Goal: Task Accomplishment & Management: Manage account settings

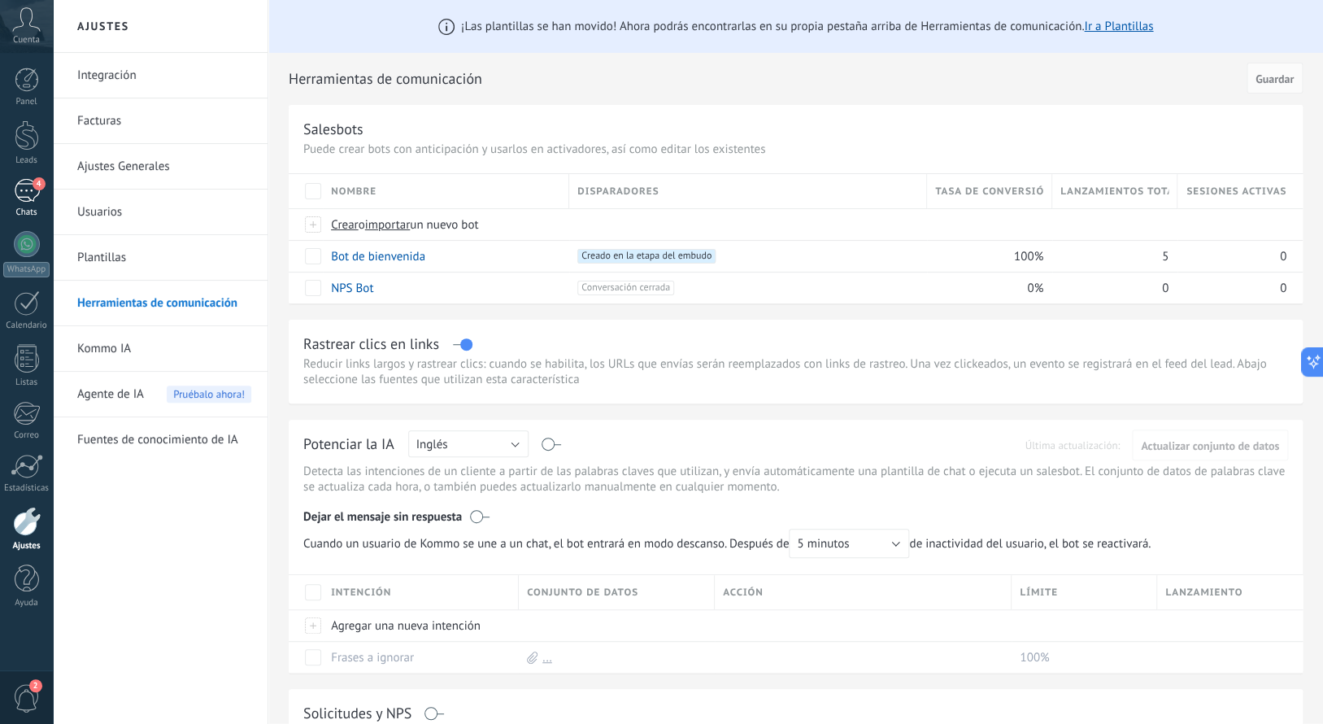
click at [22, 195] on div "4" at bounding box center [27, 191] width 26 height 24
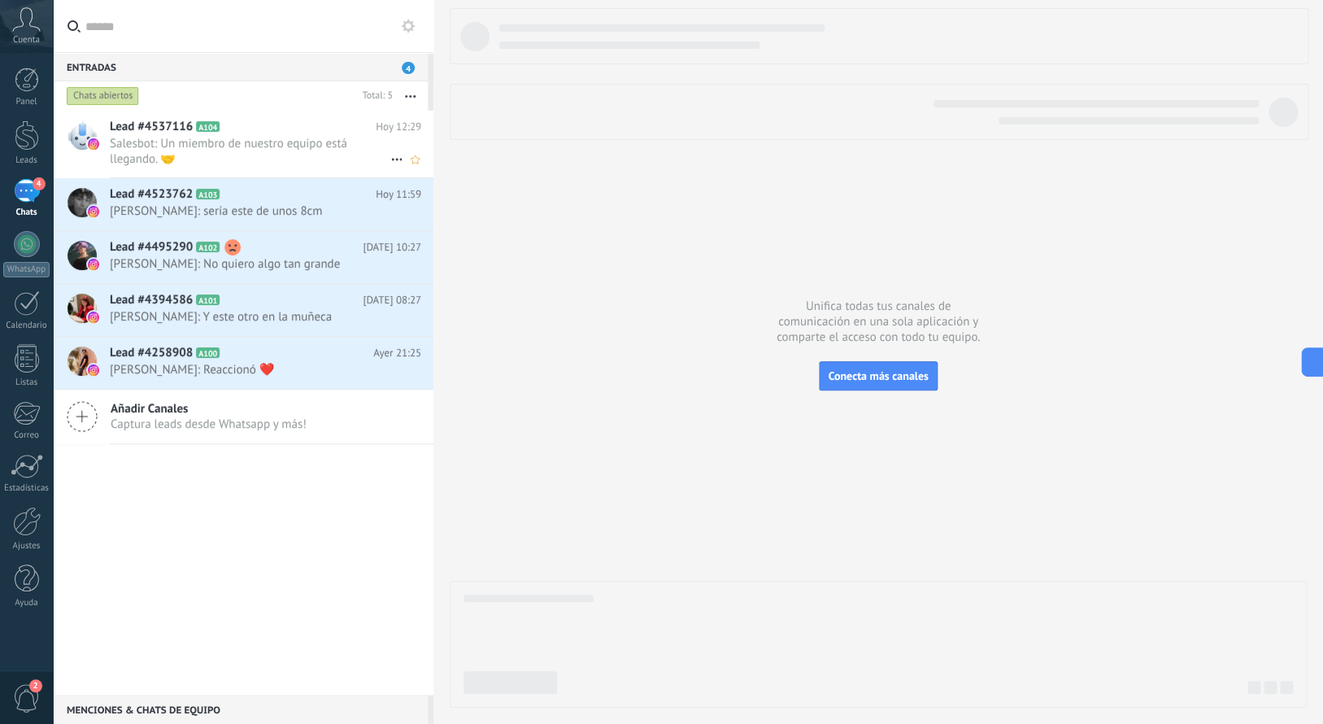
click at [287, 162] on span "Salesbot: Un miembro de nuestro equipo está llegando. 🤝" at bounding box center [250, 151] width 281 height 31
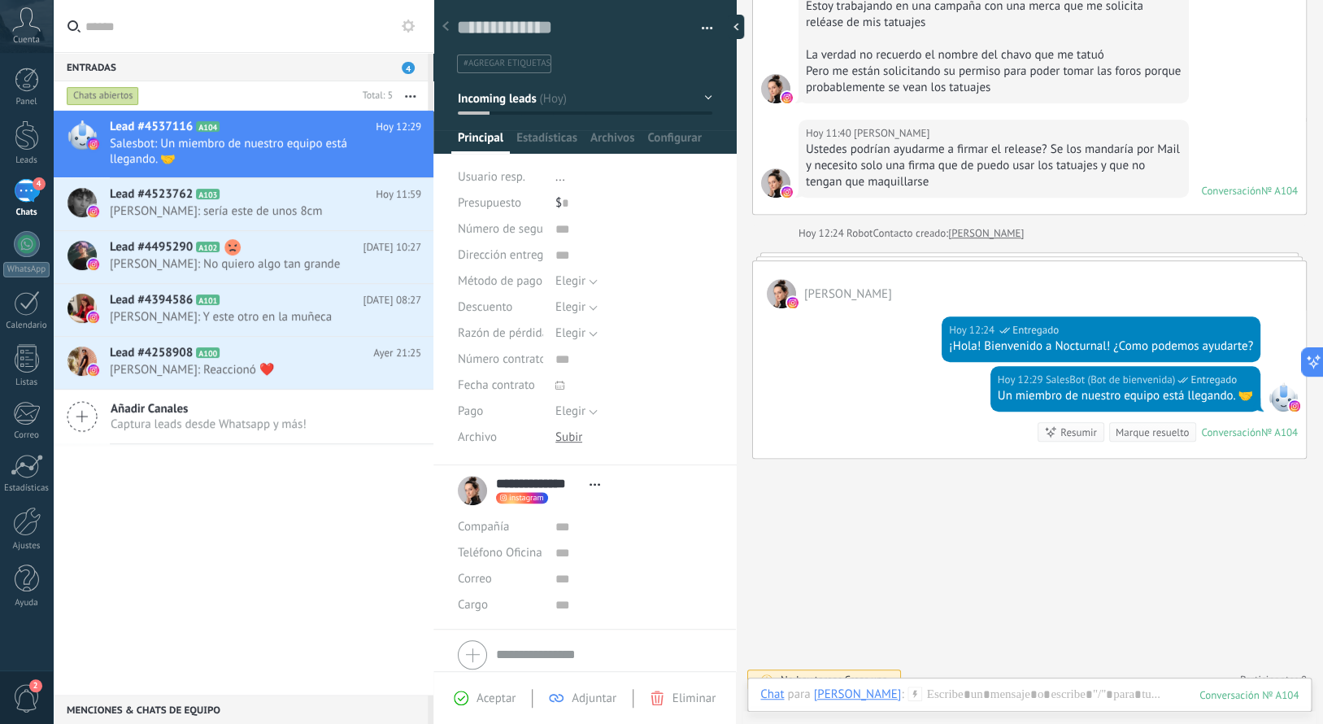
scroll to position [256, 0]
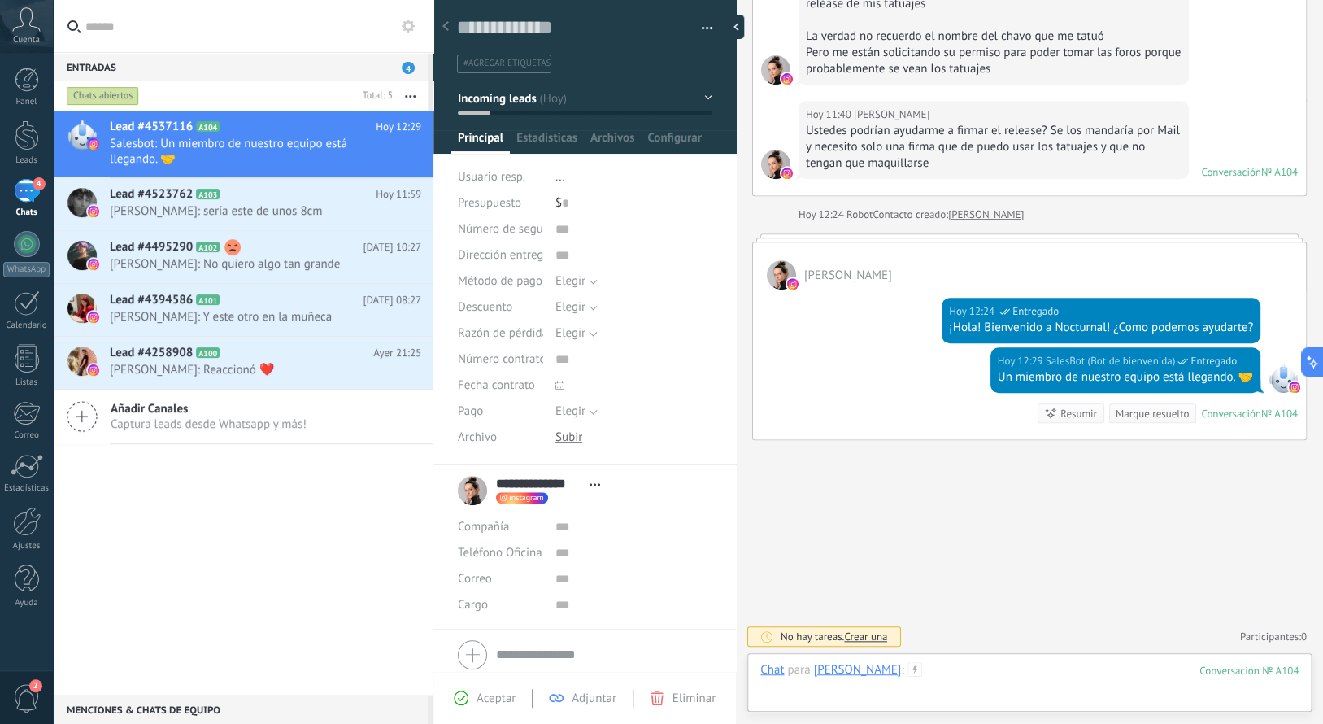
click at [917, 685] on div at bounding box center [1029, 686] width 538 height 49
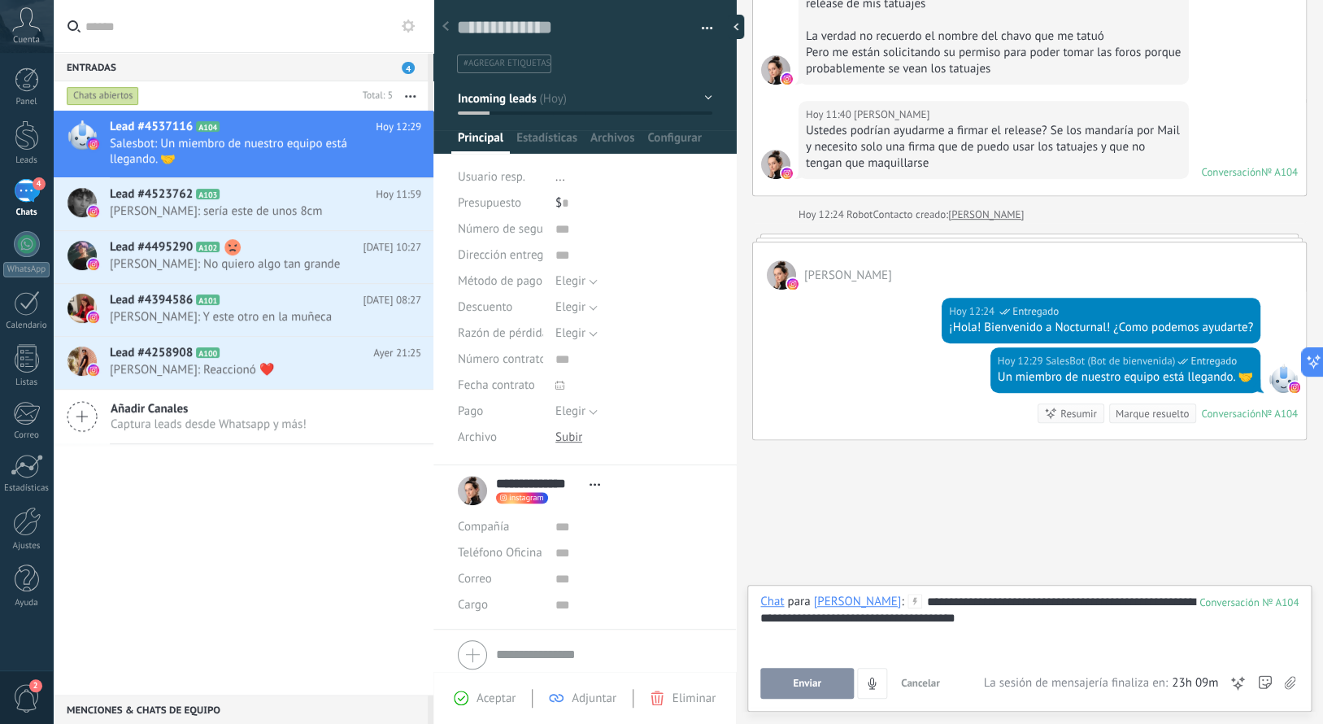
click at [894, 619] on div "**********" at bounding box center [1029, 625] width 538 height 62
click at [1081, 617] on div "**********" at bounding box center [1029, 625] width 538 height 62
click at [810, 681] on span "Enviar" at bounding box center [807, 682] width 28 height 11
click at [816, 677] on span "Enviar" at bounding box center [807, 682] width 28 height 11
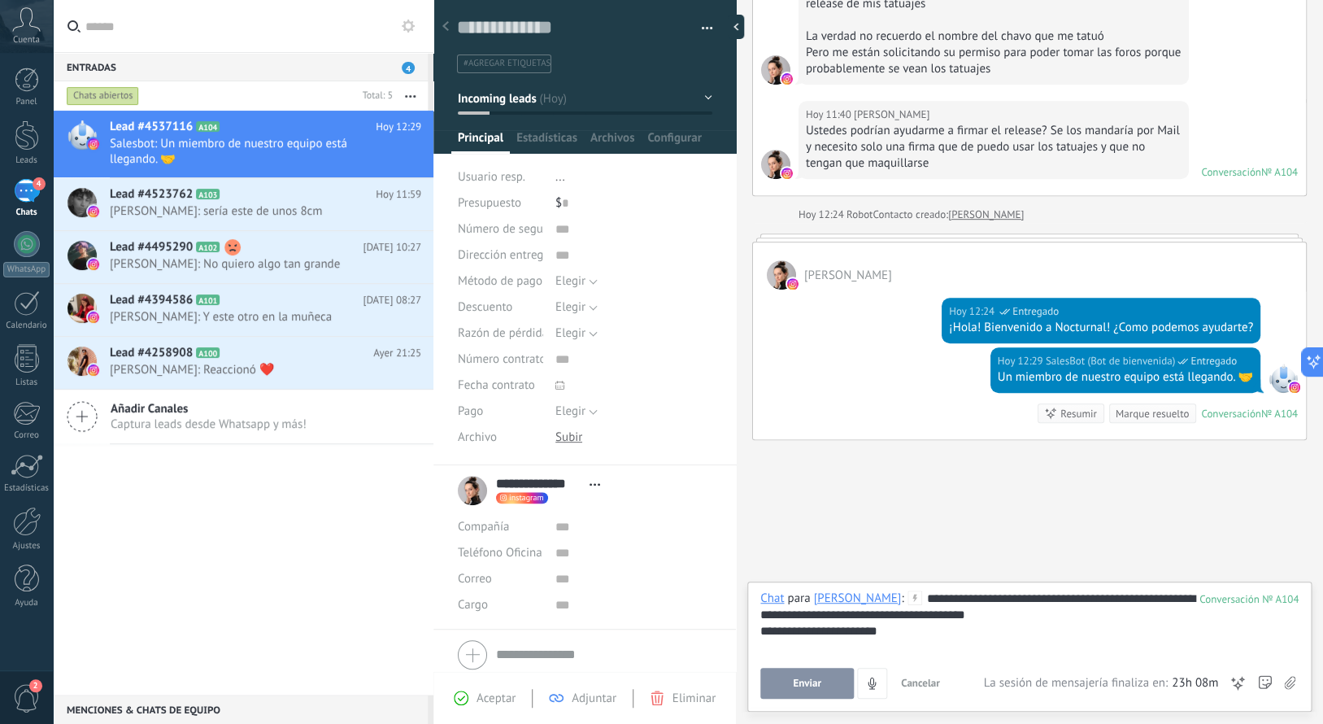
click at [920, 641] on div at bounding box center [1029, 647] width 538 height 16
click at [932, 634] on div "**********" at bounding box center [1029, 631] width 538 height 16
click at [811, 680] on span "Enviar" at bounding box center [807, 682] width 28 height 11
click at [825, 518] on div "Buscar Carga más Hoy Hoy 11:40 Robot Lead creado: Lead #4537116 Hoy 11:40 Andre…" at bounding box center [1029, 234] width 587 height 979
click at [907, 597] on icon at bounding box center [914, 597] width 15 height 15
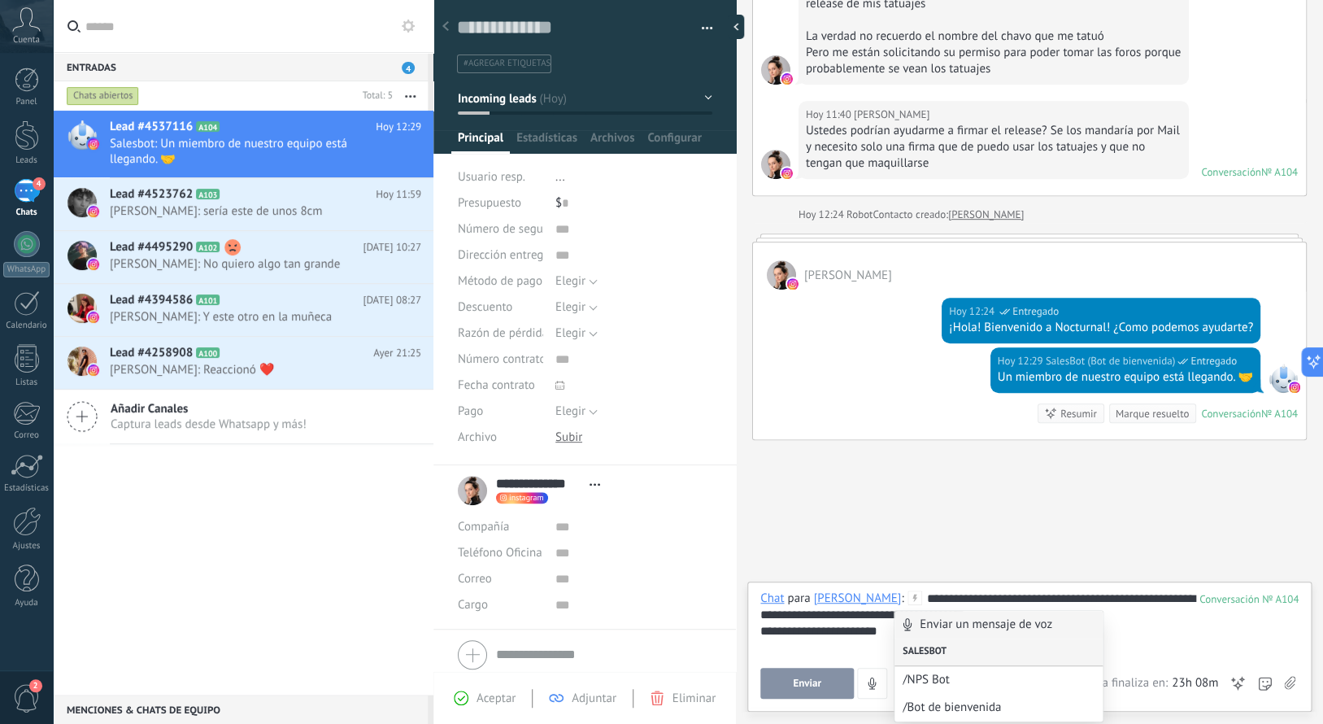
click at [950, 650] on div "Salesbot" at bounding box center [998, 652] width 208 height 28
click at [917, 541] on div "Buscar Carga más Hoy Hoy 11:40 Robot Lead creado: Lead #4537116 Hoy 11:40 Andre…" at bounding box center [1029, 234] width 587 height 979
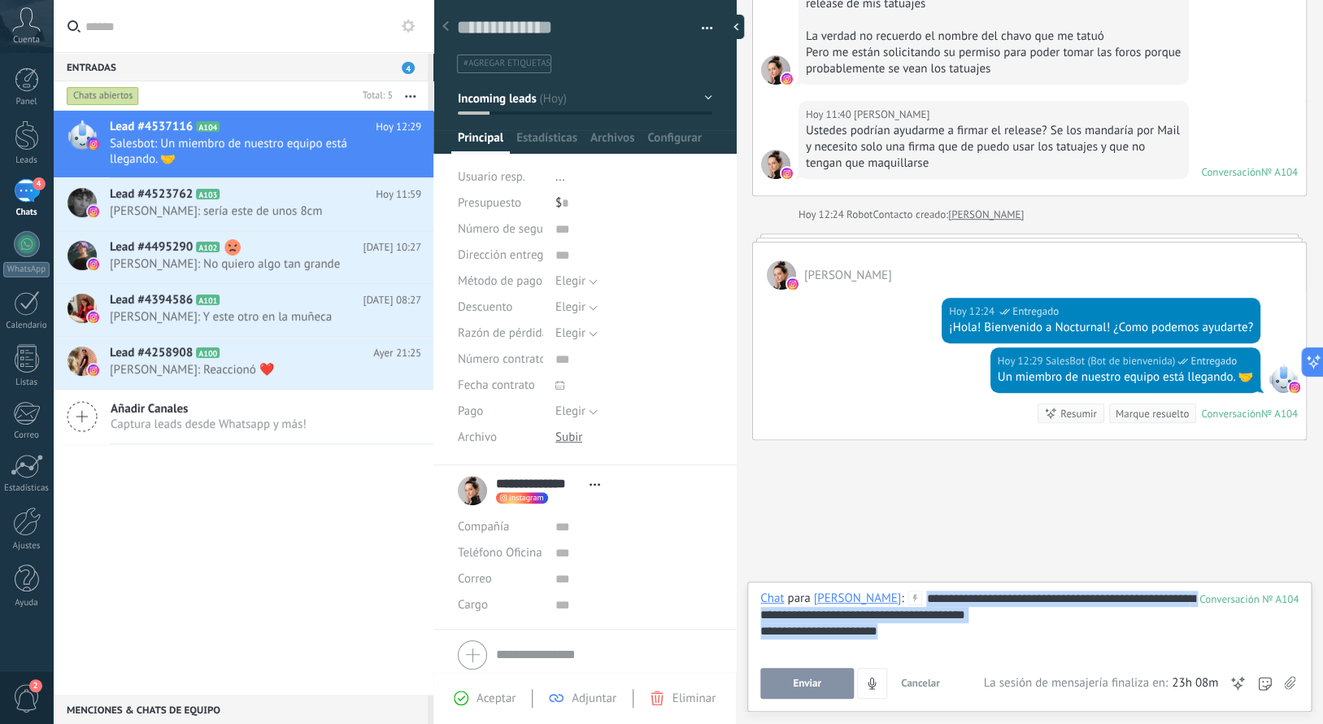
drag, startPoint x: 913, startPoint y: 636, endPoint x: 920, endPoint y: 603, distance: 33.3
click at [920, 603] on div "**********" at bounding box center [1029, 622] width 538 height 65
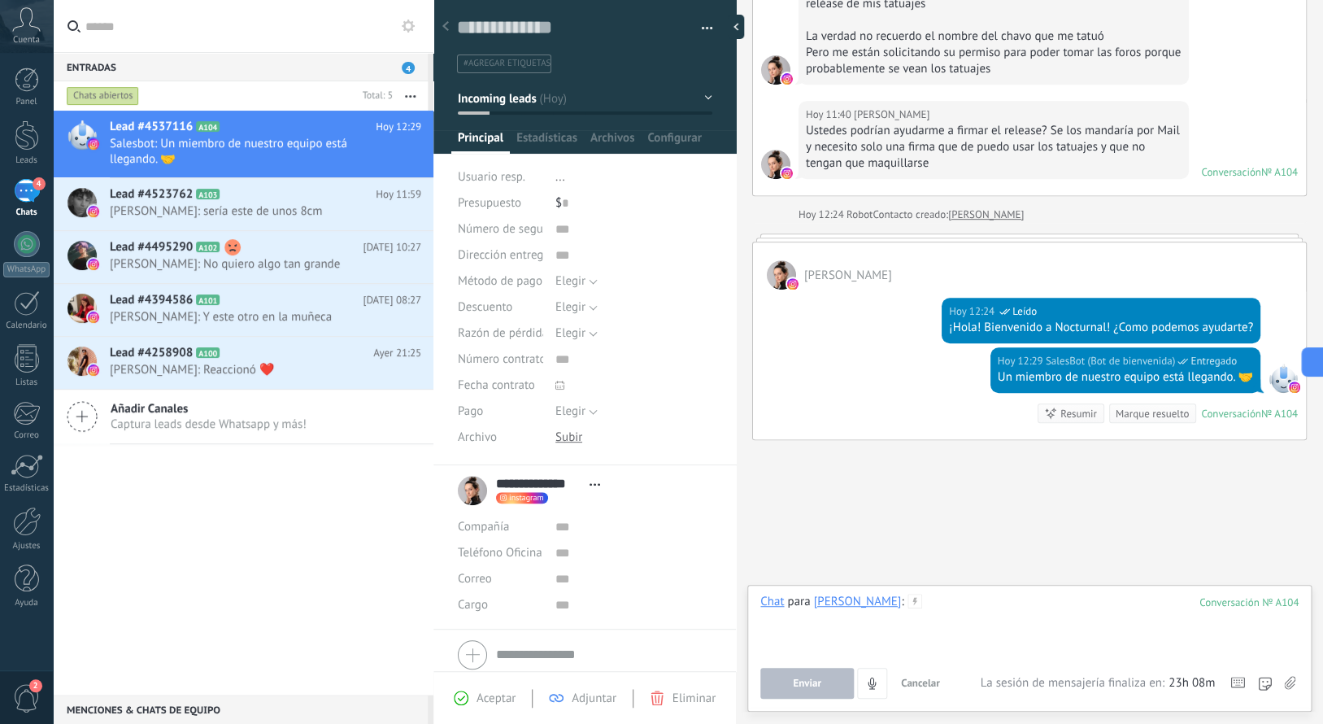
click at [959, 612] on div at bounding box center [1029, 625] width 538 height 62
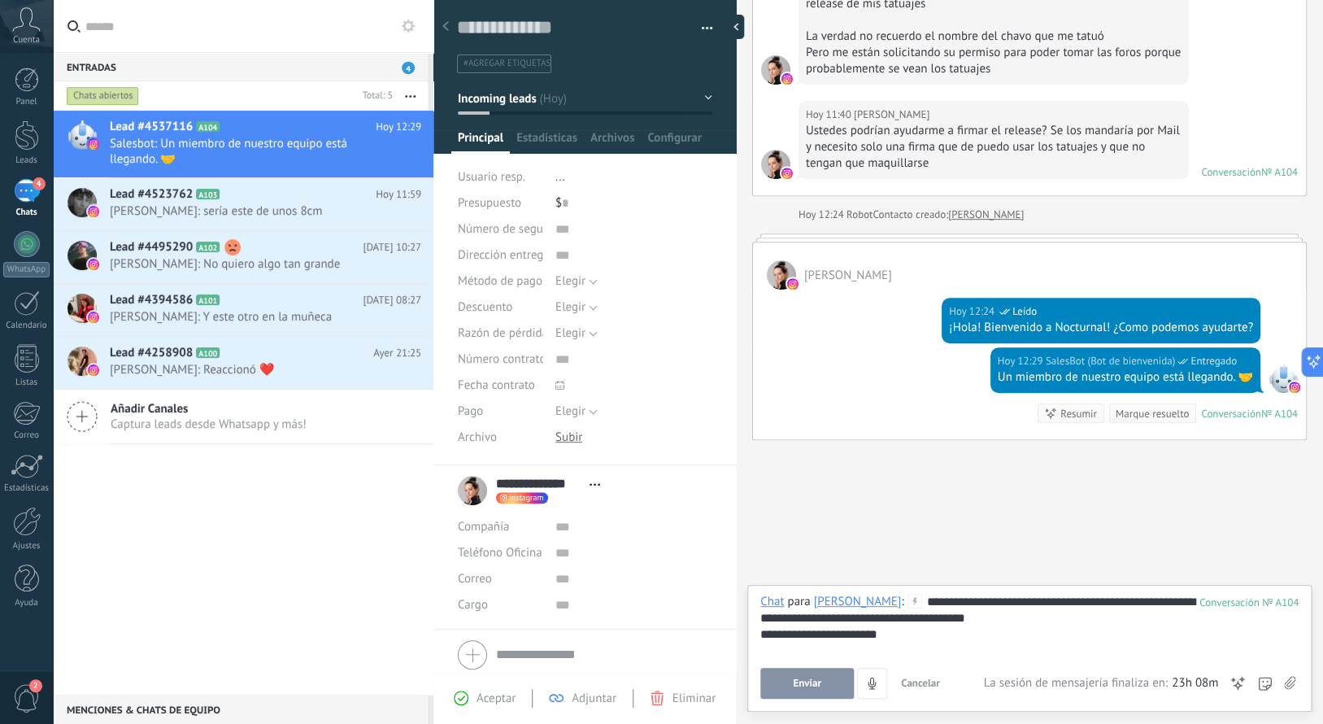
click at [805, 684] on span "Enviar" at bounding box center [807, 682] width 28 height 11
click at [814, 679] on span "Enviar" at bounding box center [807, 682] width 28 height 11
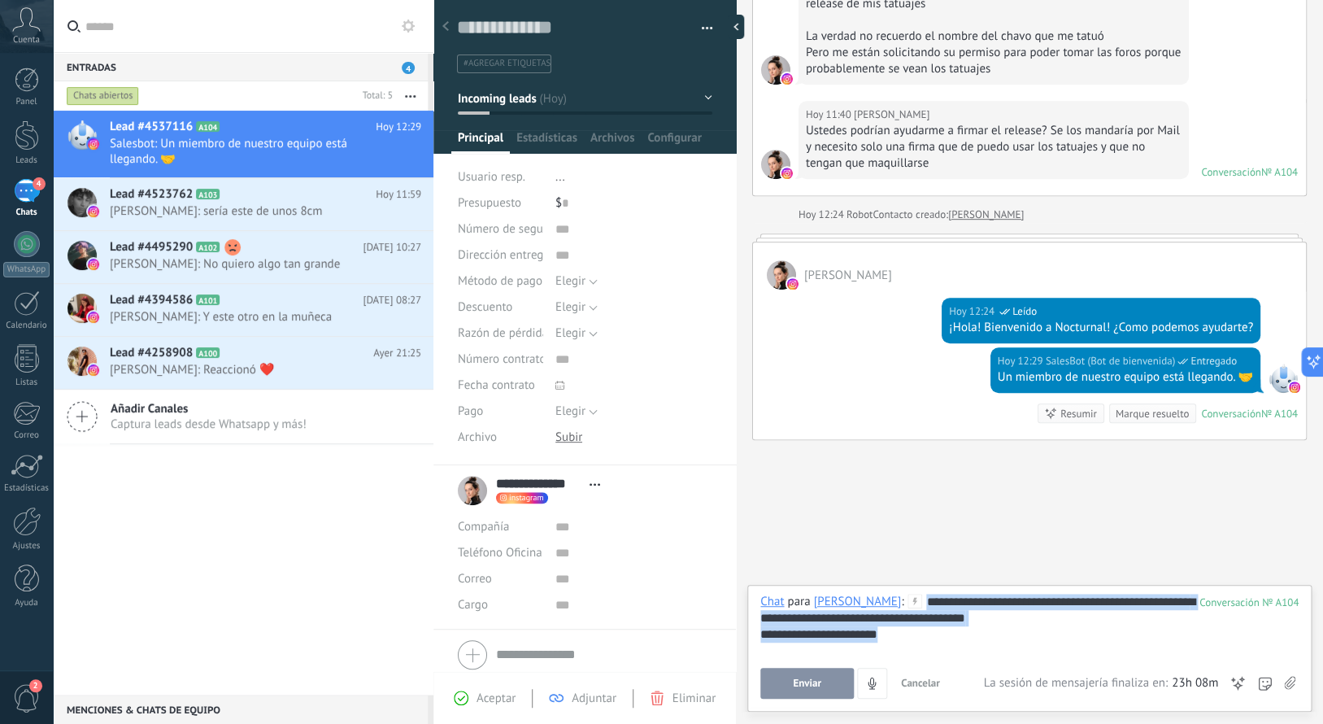
drag, startPoint x: 908, startPoint y: 632, endPoint x: 921, endPoint y: 607, distance: 28.4
click at [921, 607] on div "**********" at bounding box center [1029, 625] width 538 height 62
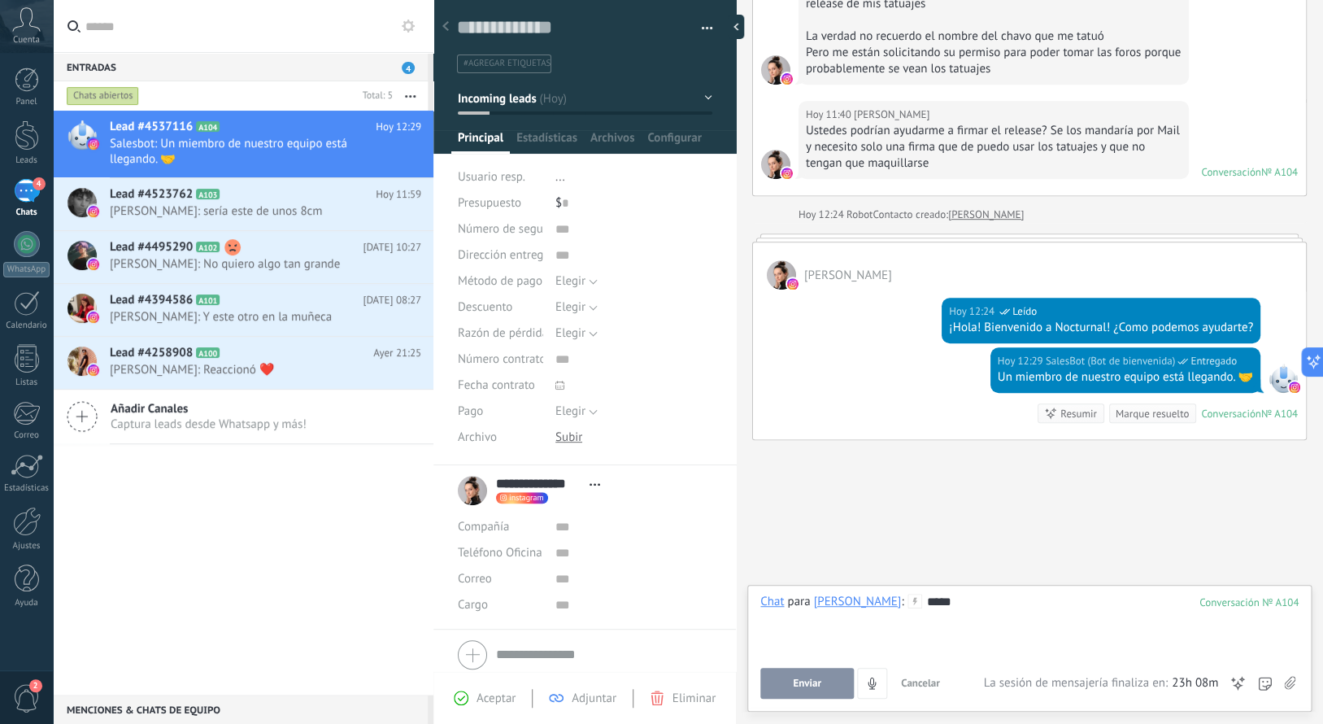
click at [801, 683] on span "Enviar" at bounding box center [807, 682] width 28 height 11
click at [814, 677] on span "Enviar" at bounding box center [807, 682] width 28 height 11
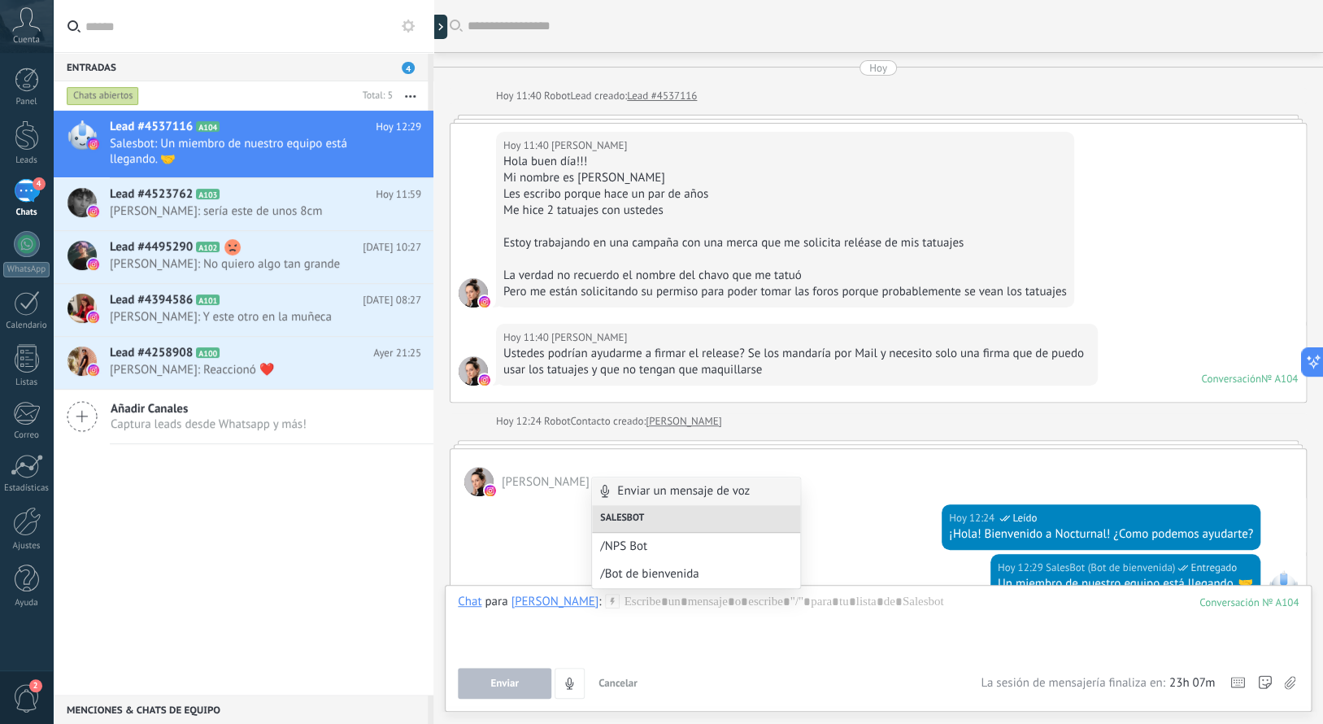
scroll to position [207, 0]
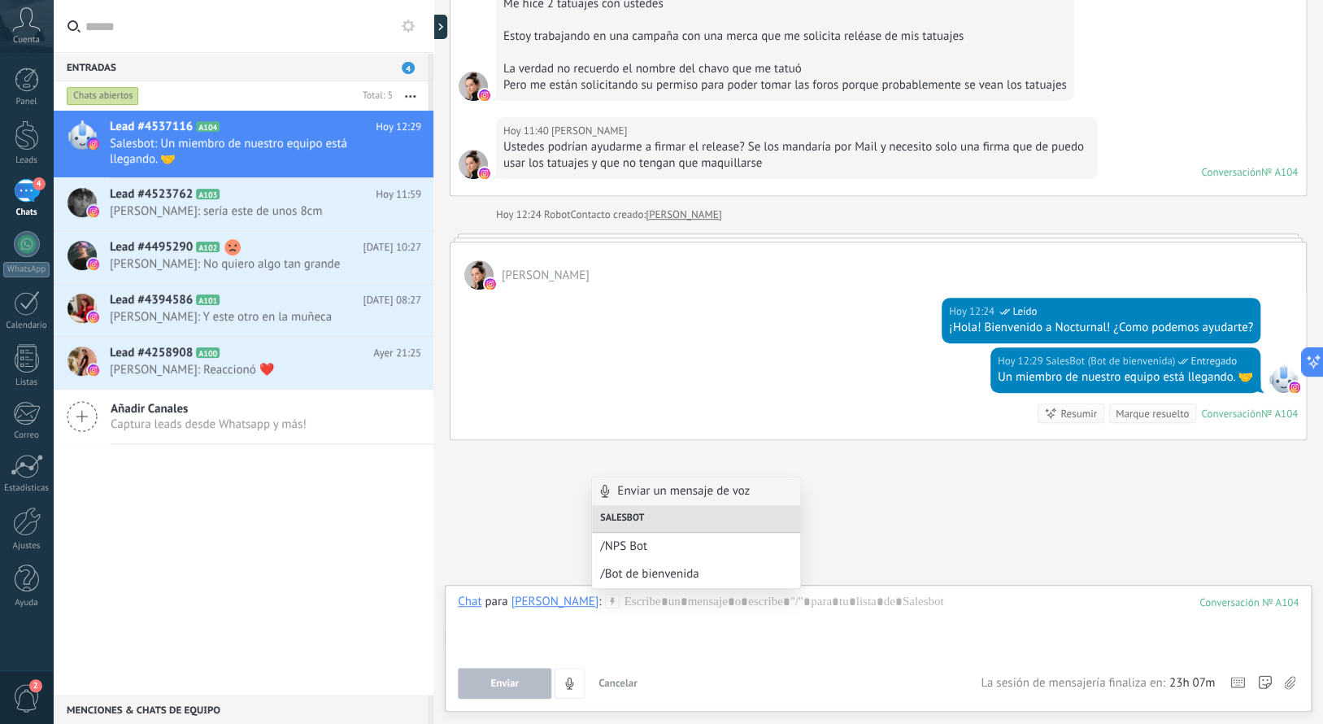
click at [481, 516] on div "Buscar Carga más [DATE] [DATE] 11:40 Robot Lead creado: Lead #4537116 [DATE] 11…" at bounding box center [878, 258] width 890 height 930
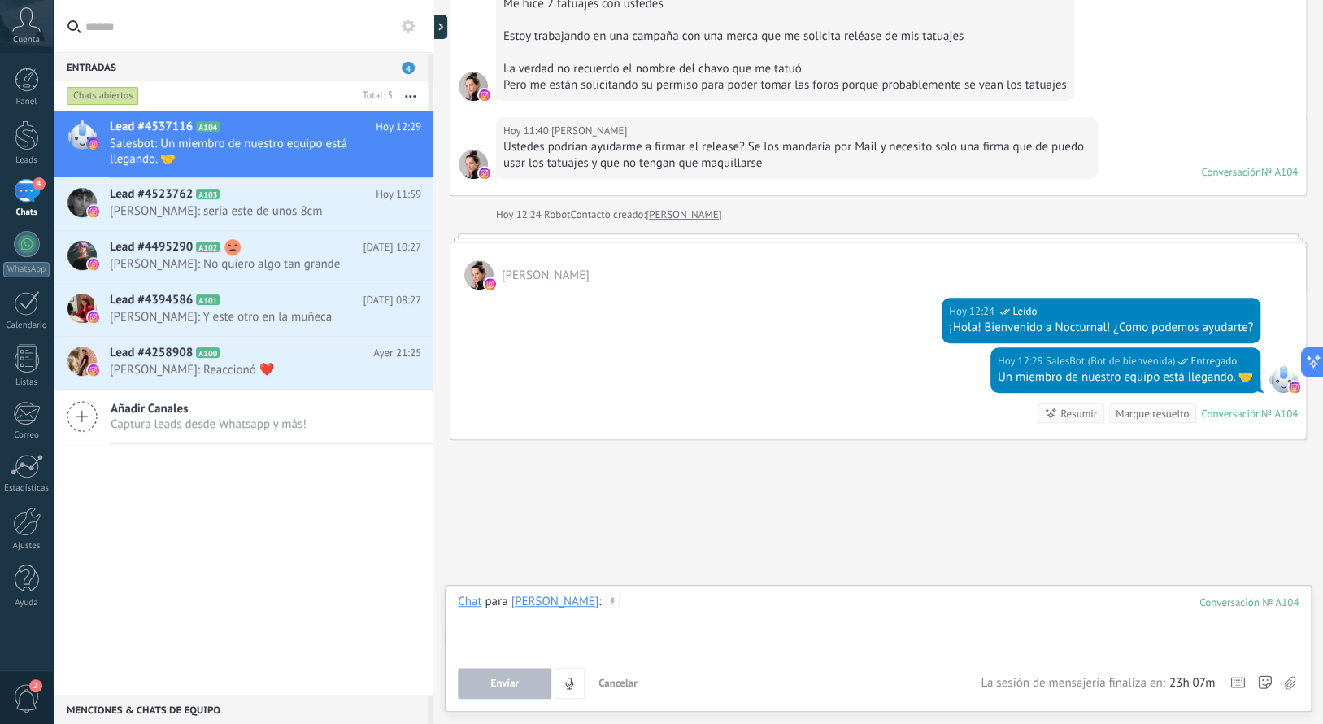
click at [690, 612] on div at bounding box center [878, 625] width 841 height 62
paste div
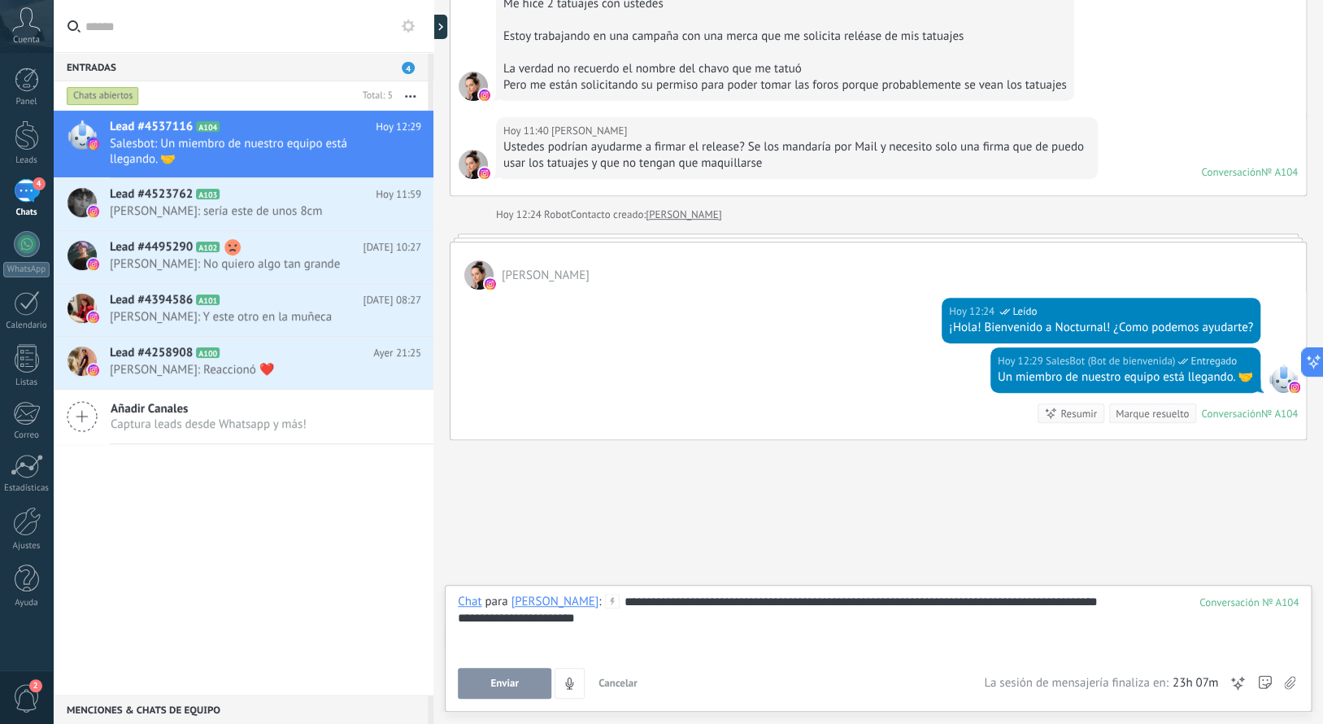
click at [507, 685] on span "Enviar" at bounding box center [504, 682] width 28 height 11
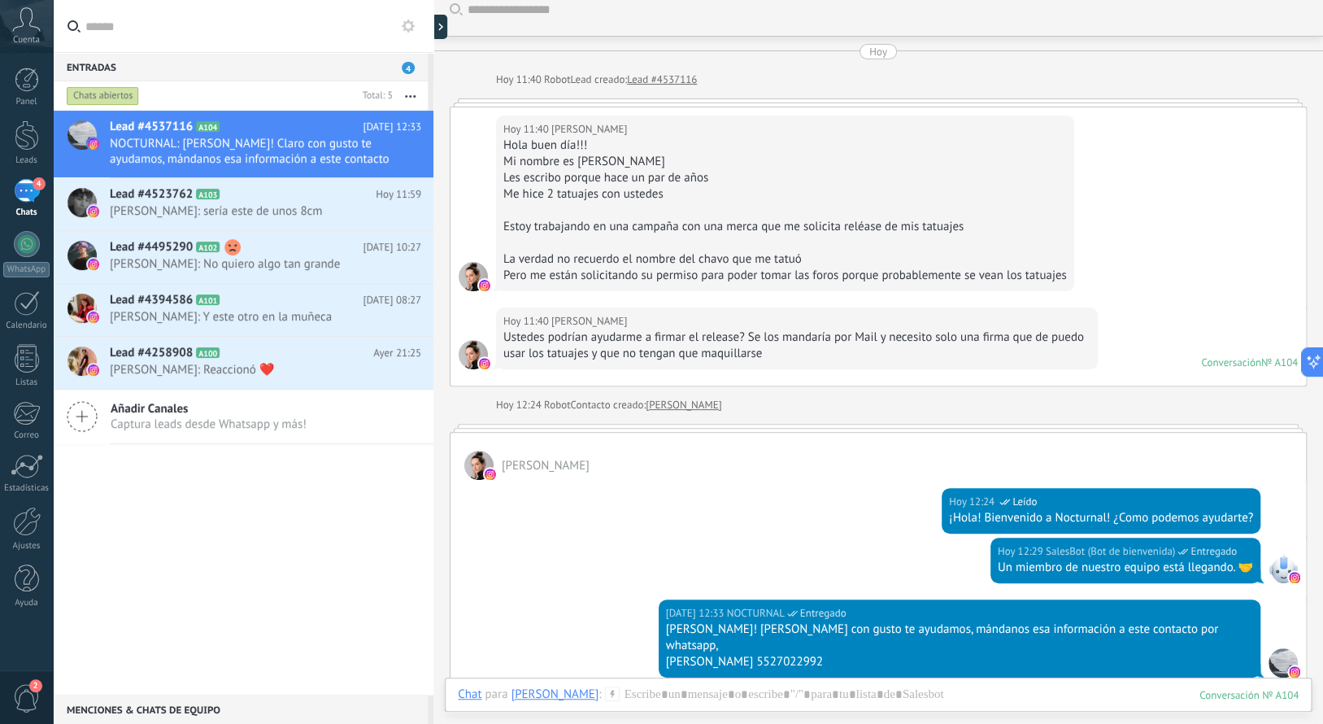
scroll to position [0, 0]
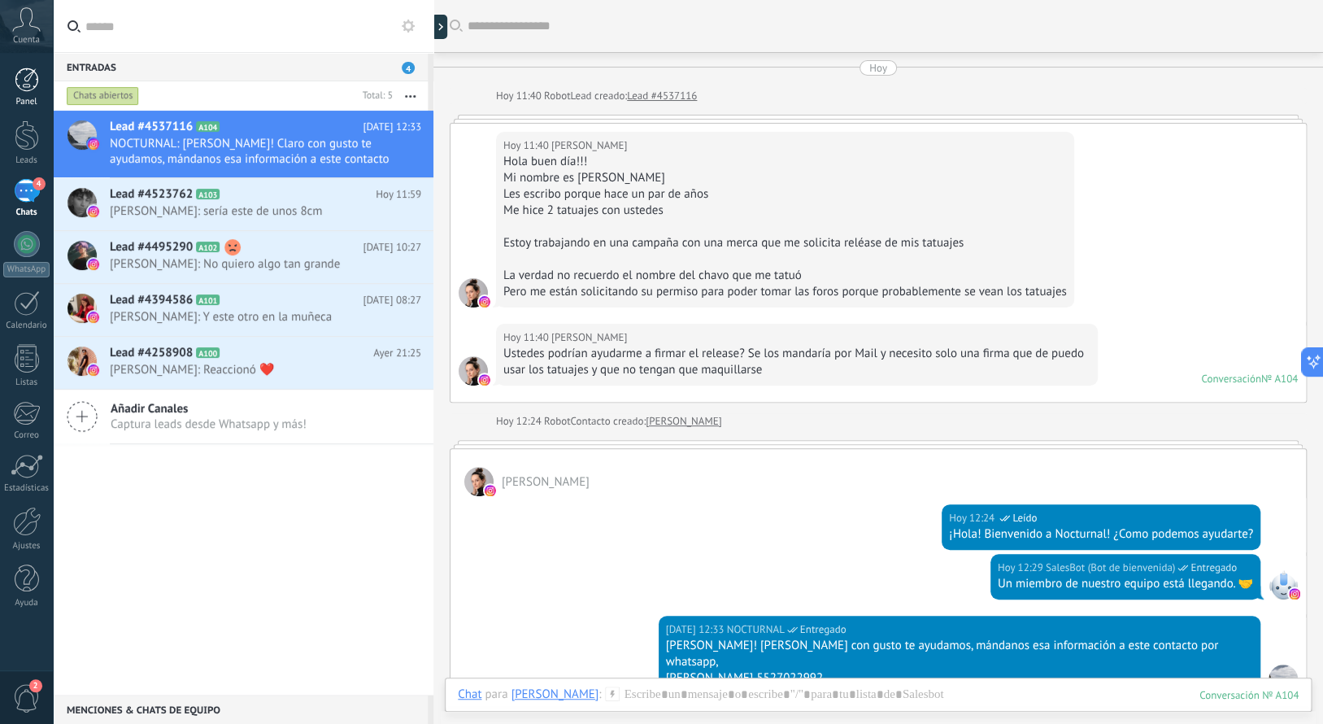
click at [31, 93] on div "Panel" at bounding box center [26, 87] width 53 height 40
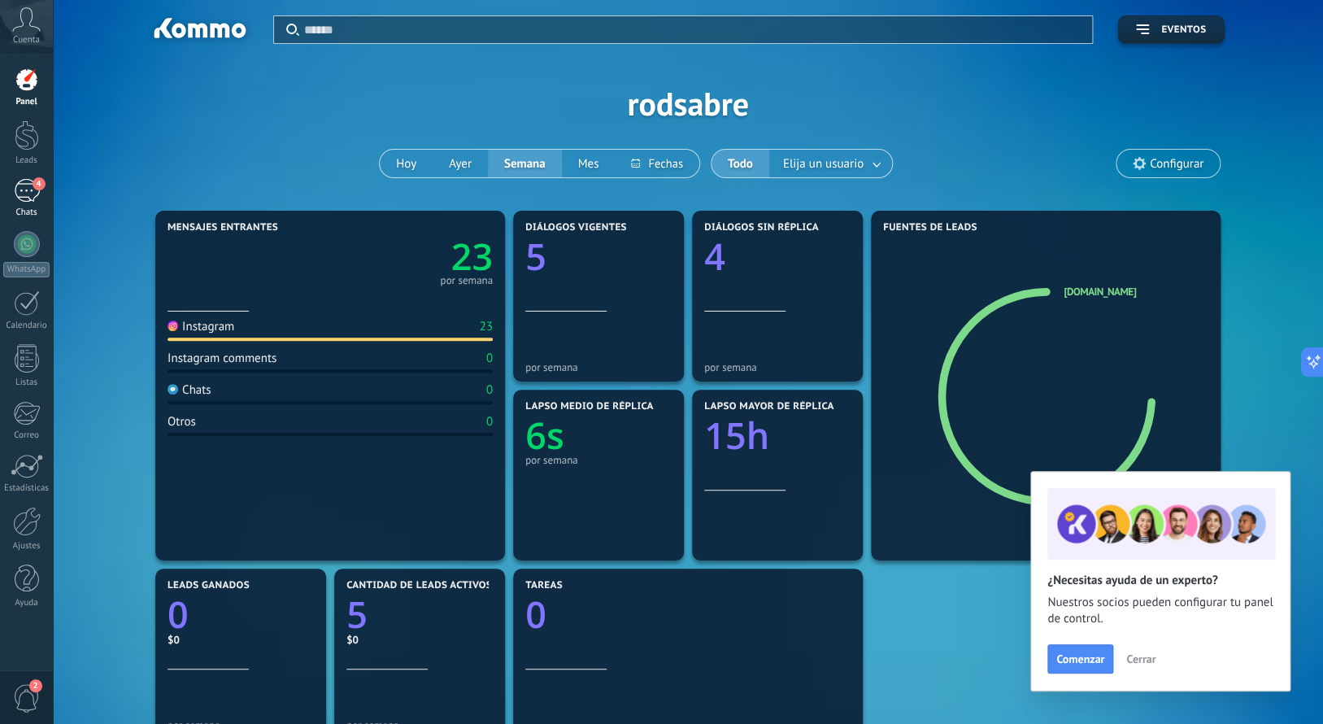
click at [19, 191] on div "4" at bounding box center [27, 191] width 26 height 24
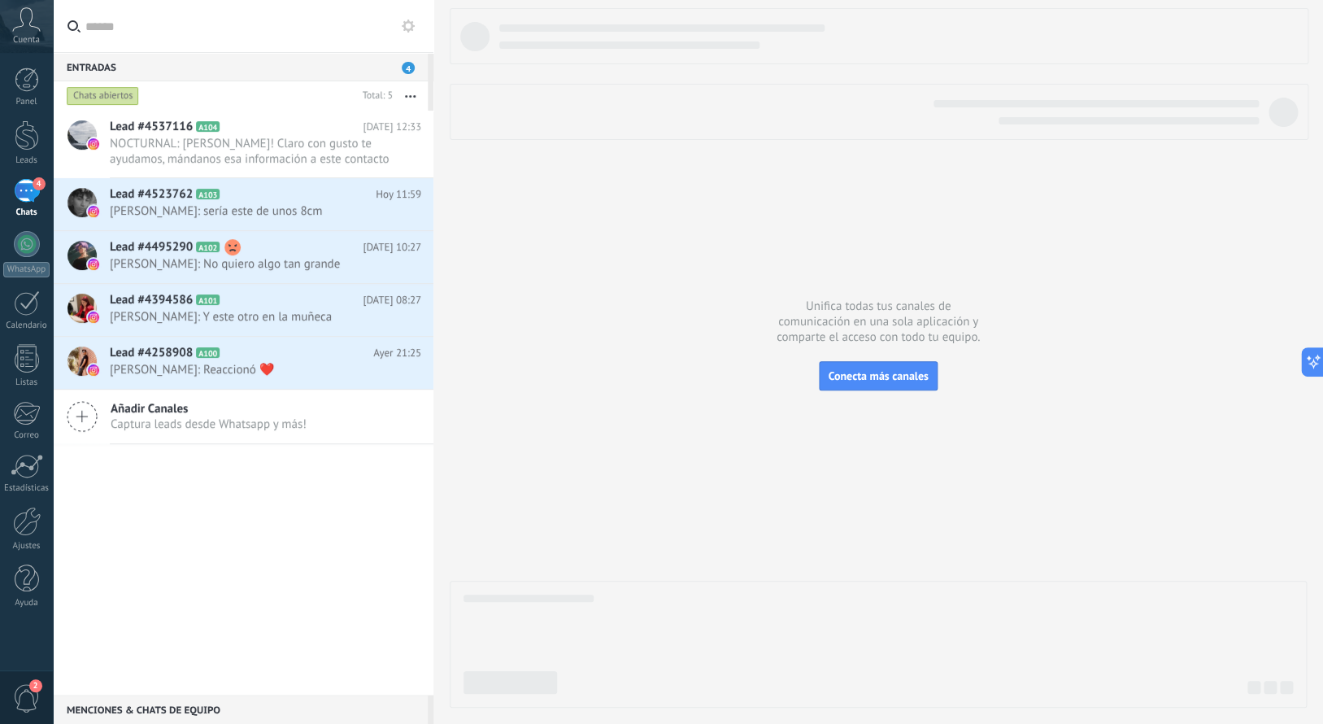
click at [415, 100] on button "button" at bounding box center [410, 95] width 35 height 29
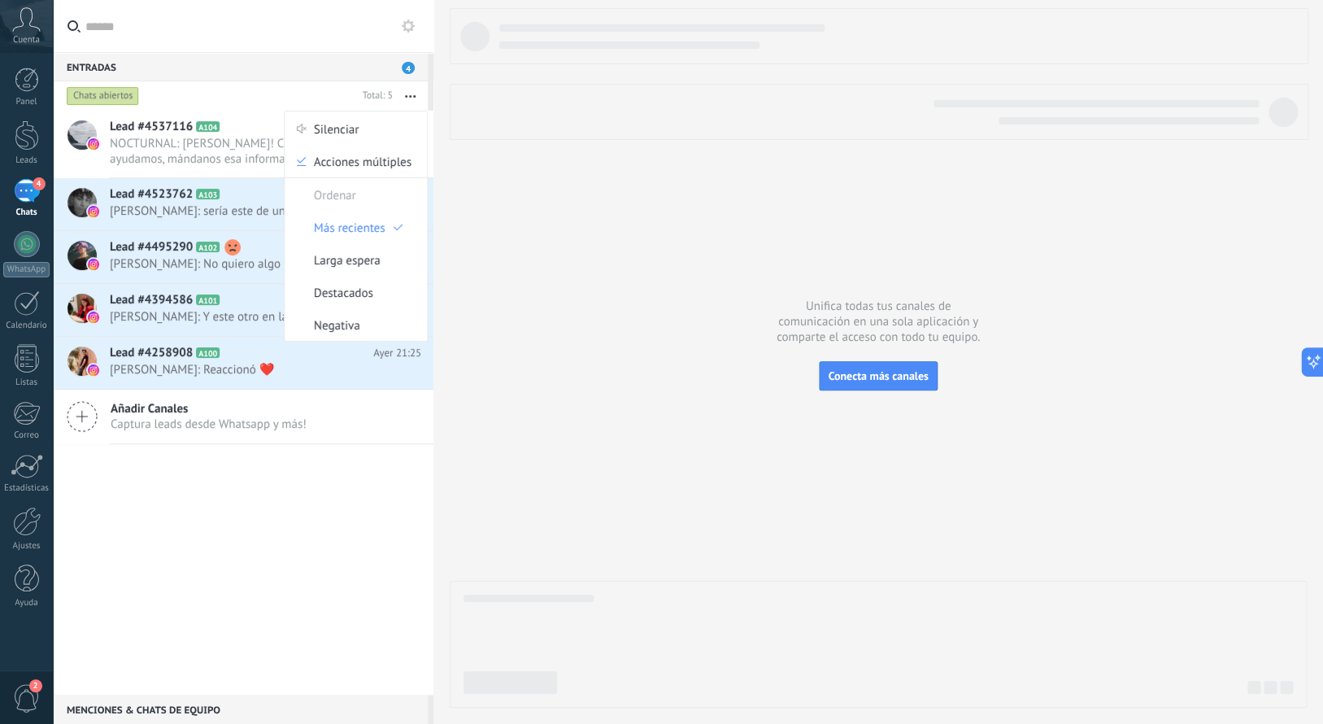
click at [115, 106] on div "Chats abiertos" at bounding box center [103, 96] width 72 height 20
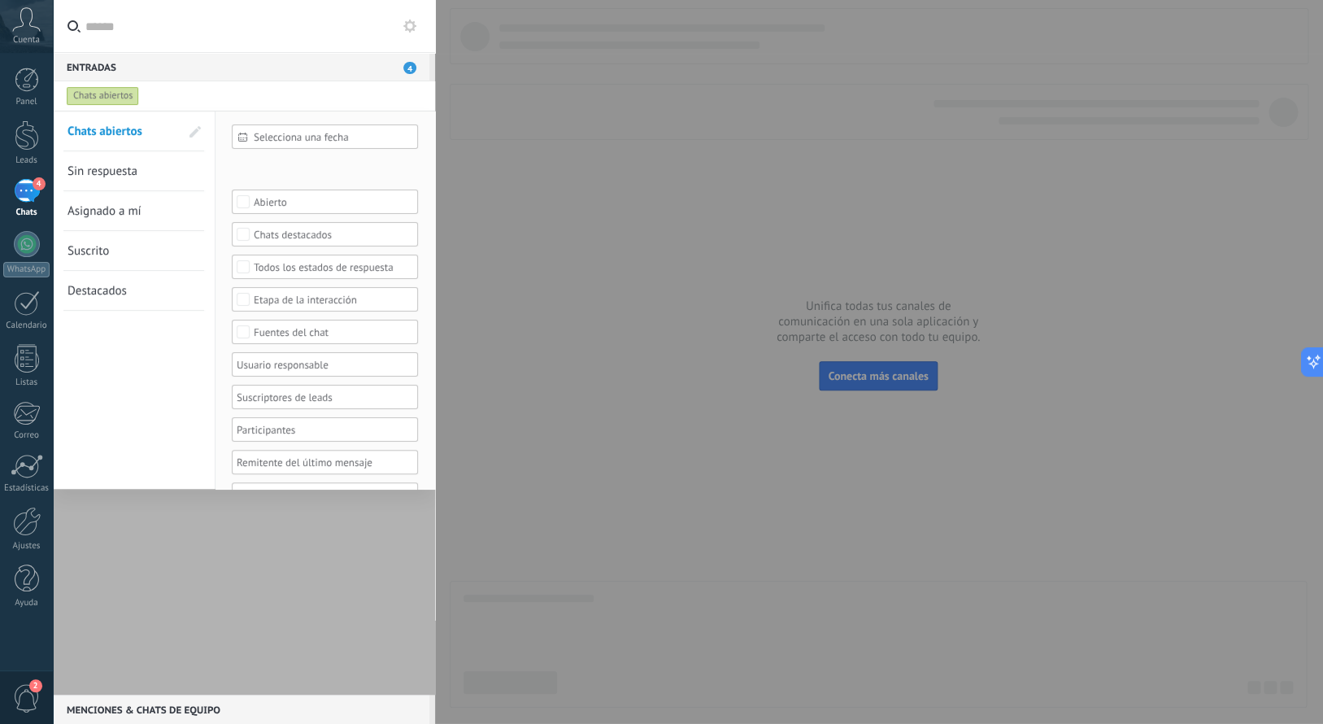
click at [115, 102] on div "Chats abiertos" at bounding box center [103, 96] width 72 height 20
click at [417, 25] on button at bounding box center [410, 26] width 20 height 20
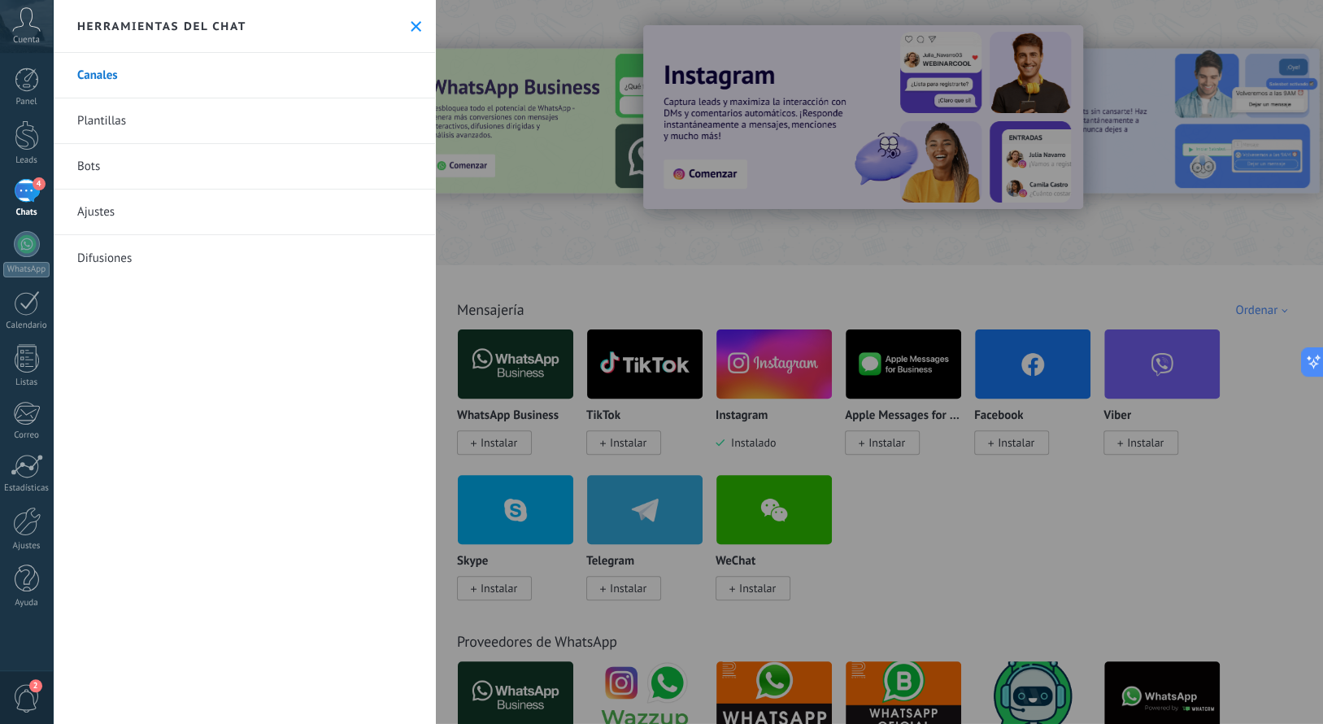
click at [415, 26] on icon at bounding box center [416, 26] width 11 height 11
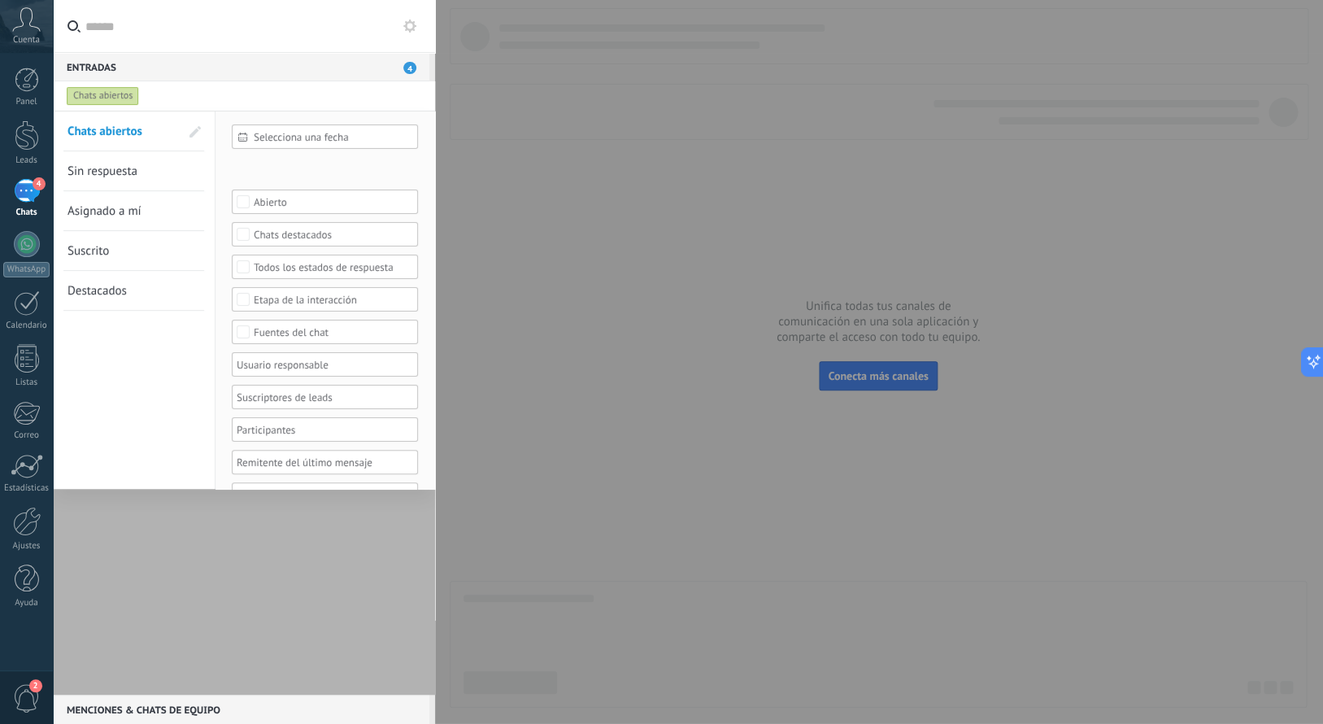
click at [98, 102] on div "Chats abiertos" at bounding box center [103, 96] width 72 height 20
click at [194, 130] on span at bounding box center [194, 131] width 11 height 11
click at [189, 133] on span at bounding box center [193, 131] width 15 height 11
click at [189, 133] on span at bounding box center [194, 131] width 11 height 11
click at [194, 179] on link "Sin respuesta" at bounding box center [133, 170] width 133 height 39
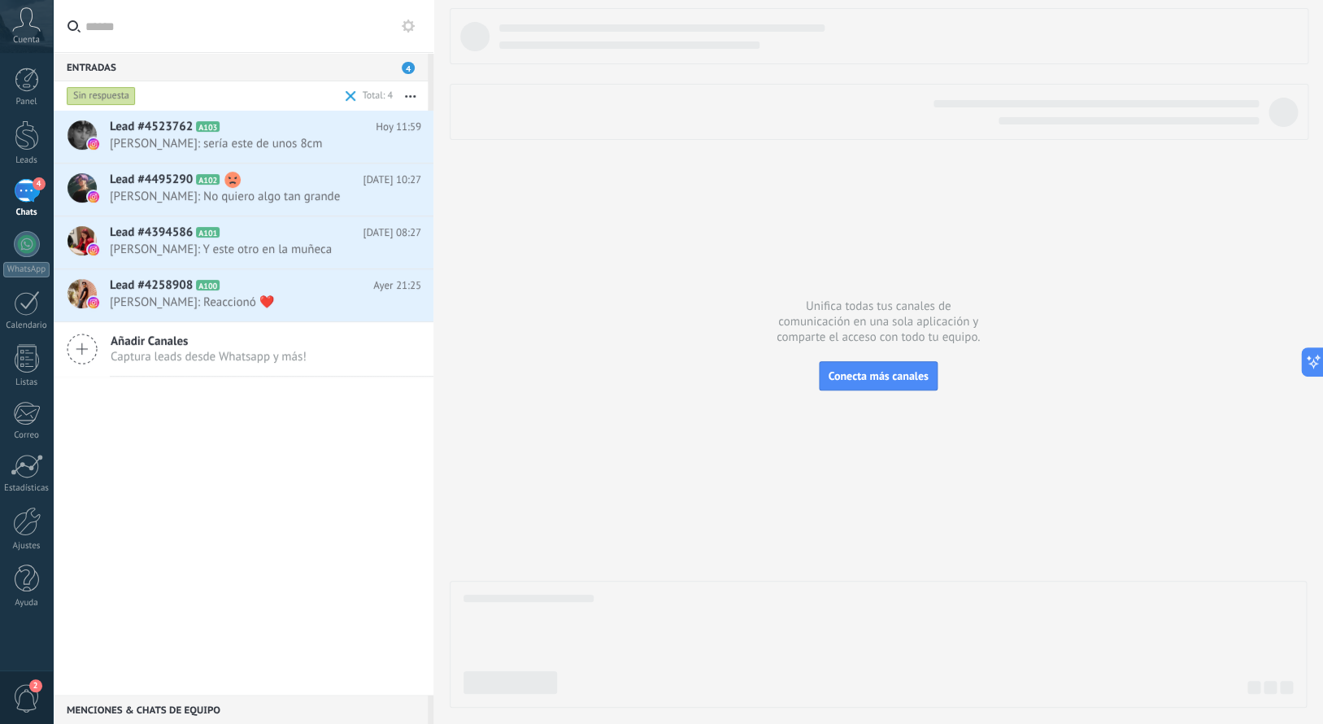
click at [20, 35] on span "Cuenta" at bounding box center [26, 40] width 27 height 11
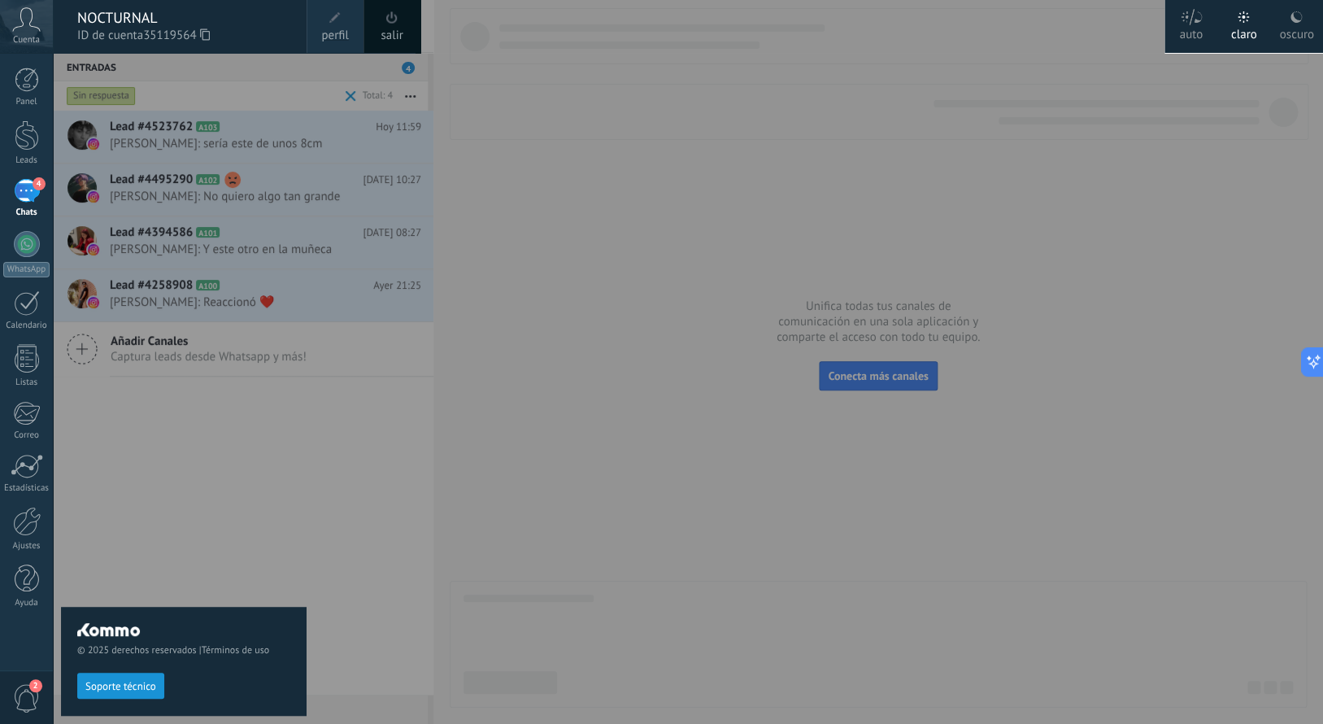
click at [1293, 19] on use at bounding box center [1295, 16] width 11 height 11
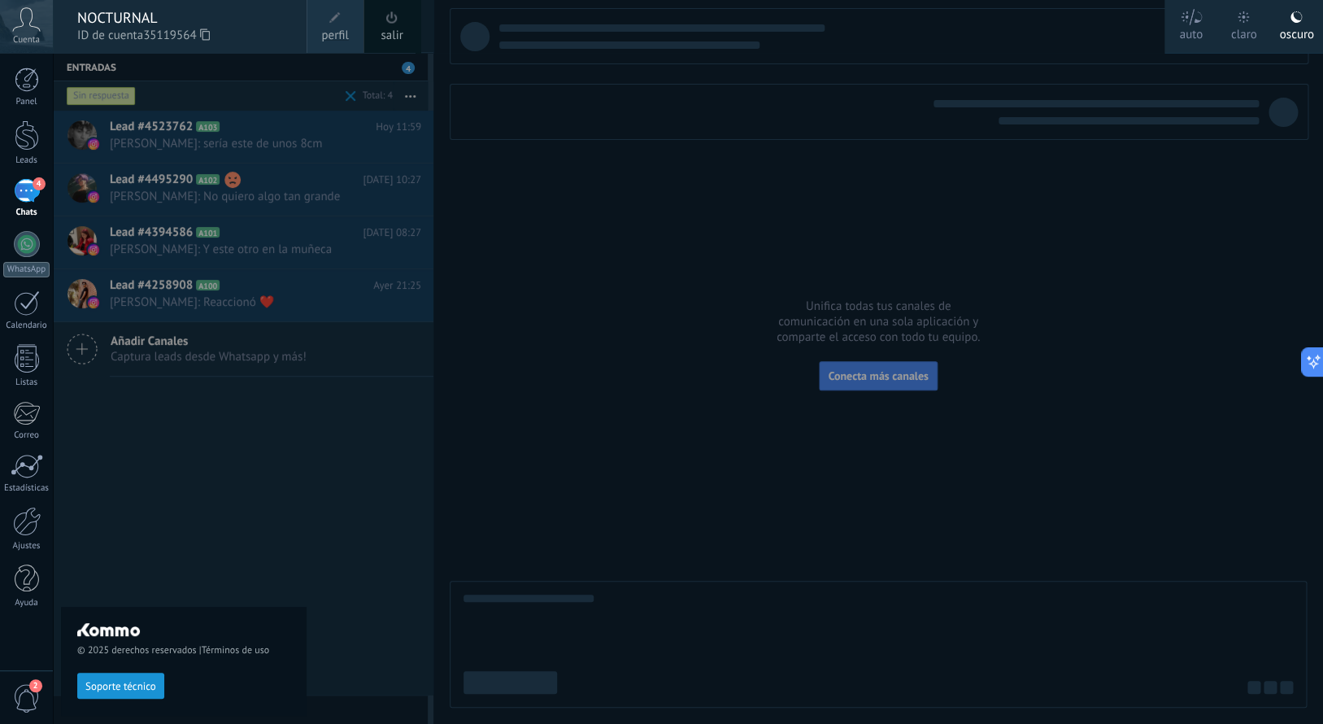
click at [217, 472] on div "© 2025 derechos reservados | Términos de uso Soporte técnico" at bounding box center [184, 388] width 246 height 671
click at [476, 133] on div at bounding box center [714, 362] width 1323 height 724
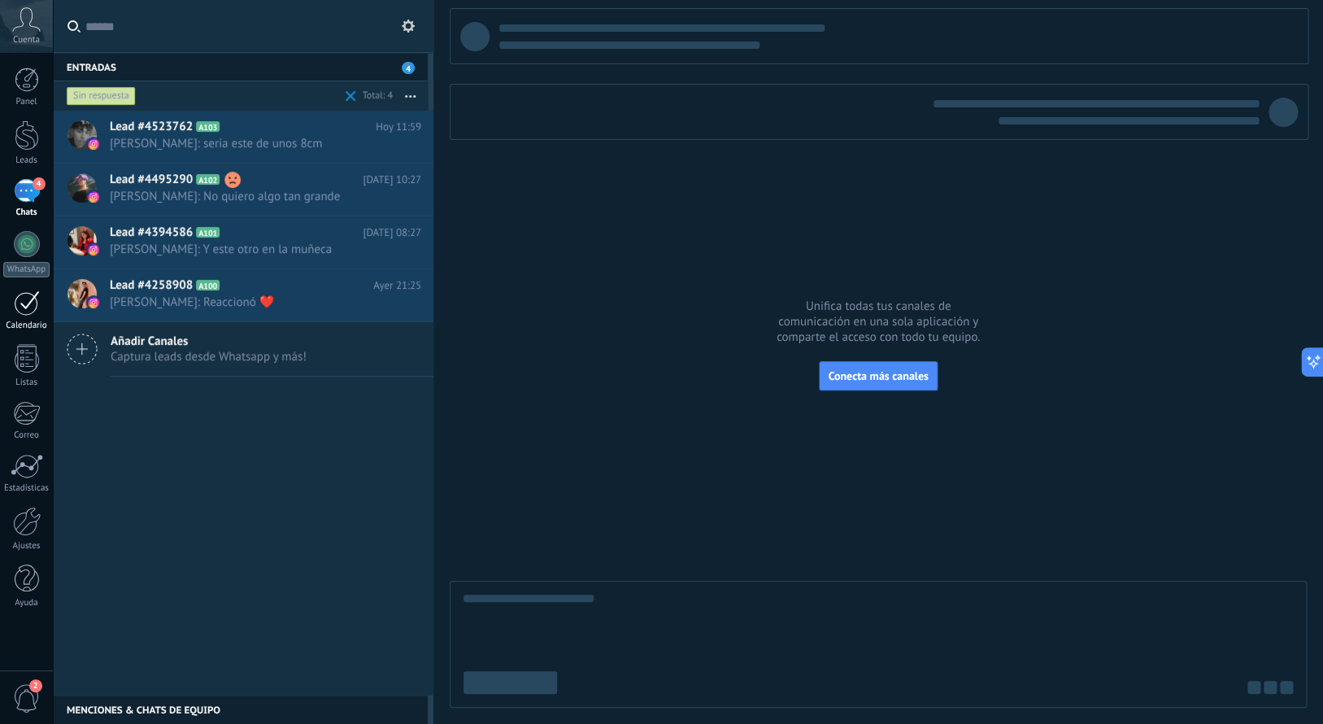
click at [28, 320] on div "Calendario" at bounding box center [26, 310] width 53 height 41
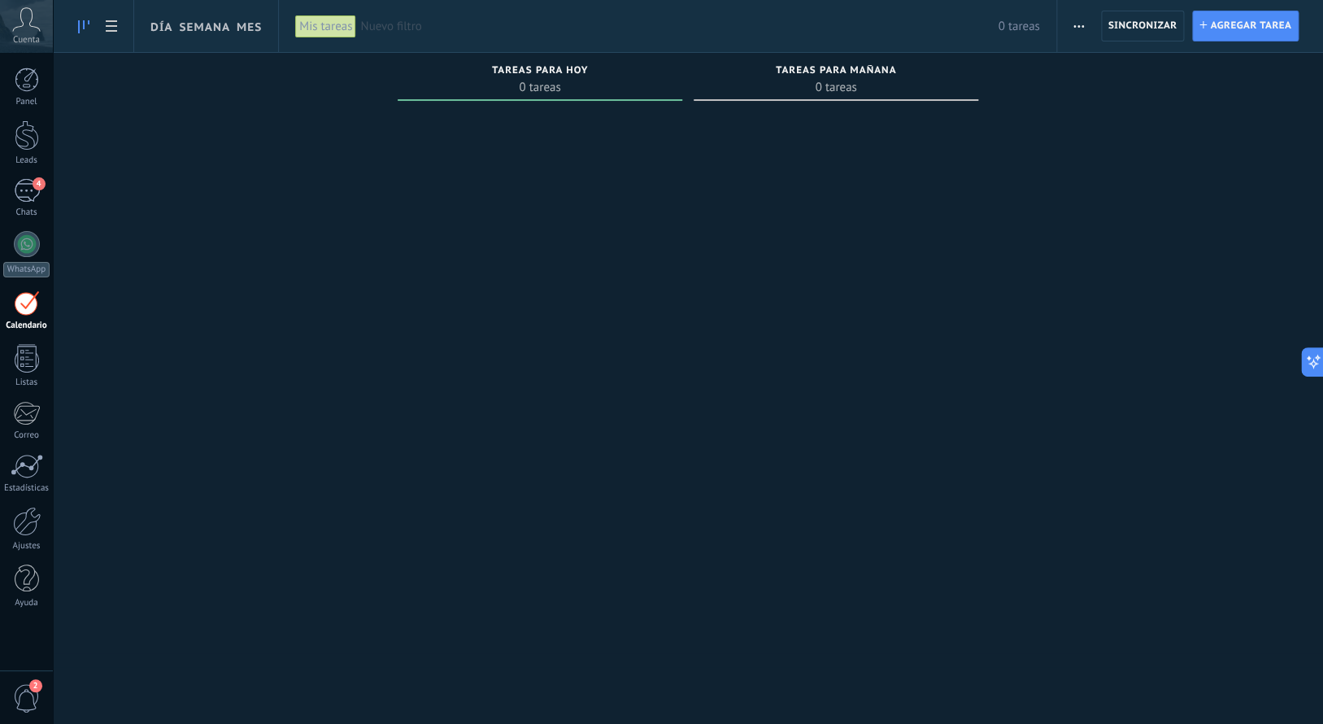
click at [800, 84] on span "0 tareas" at bounding box center [836, 87] width 268 height 16
click at [206, 30] on link "Semana" at bounding box center [204, 26] width 51 height 52
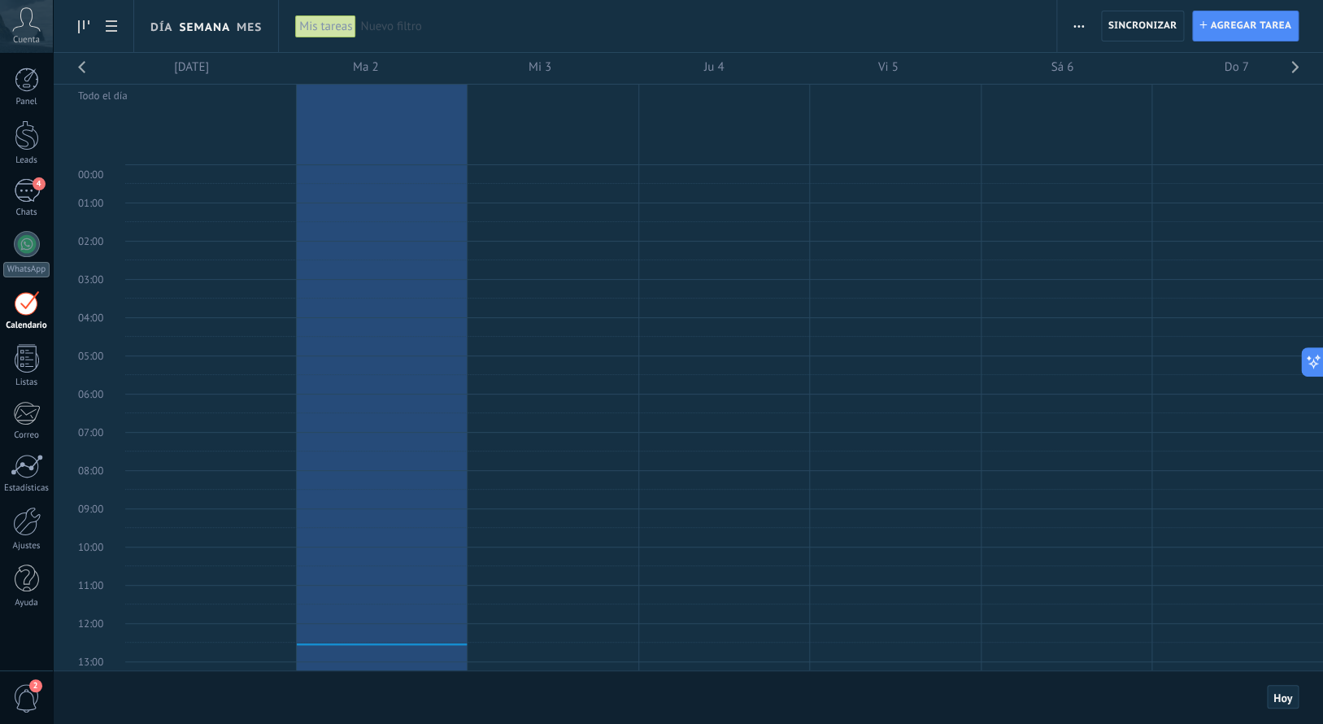
scroll to position [307, 0]
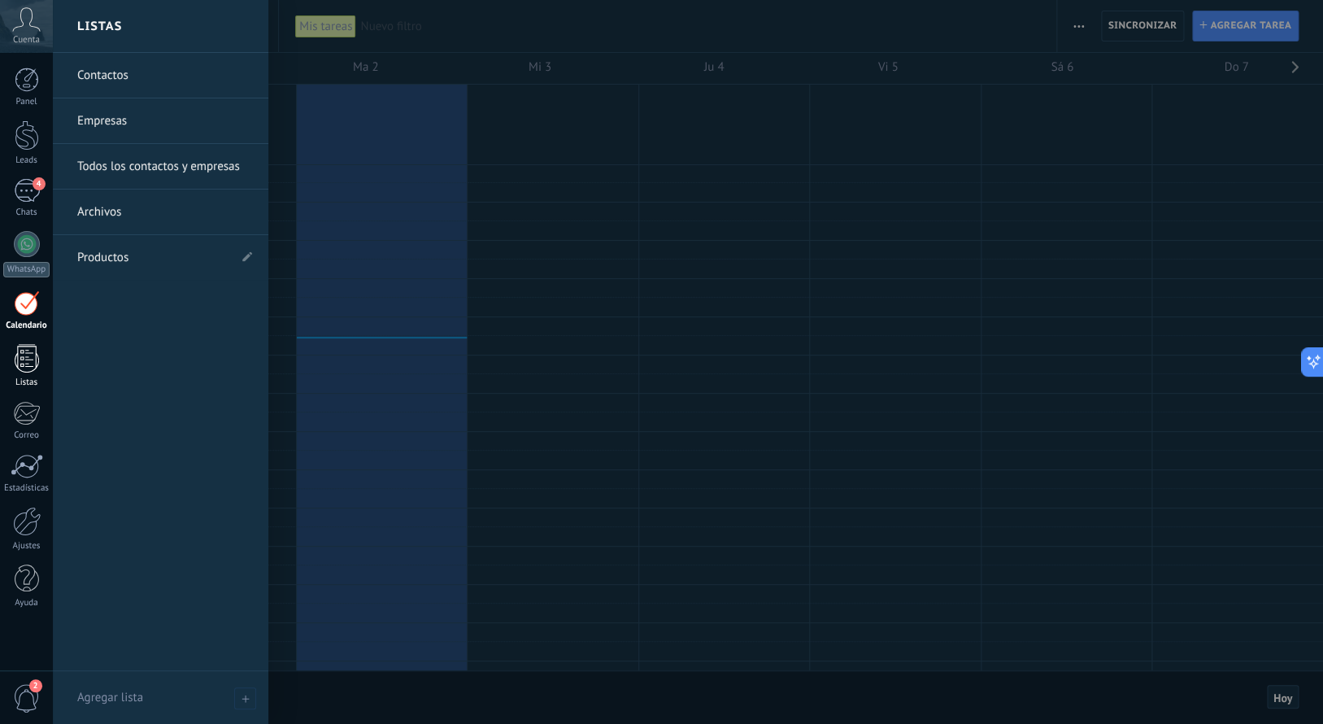
click at [23, 383] on div "Listas" at bounding box center [26, 382] width 47 height 11
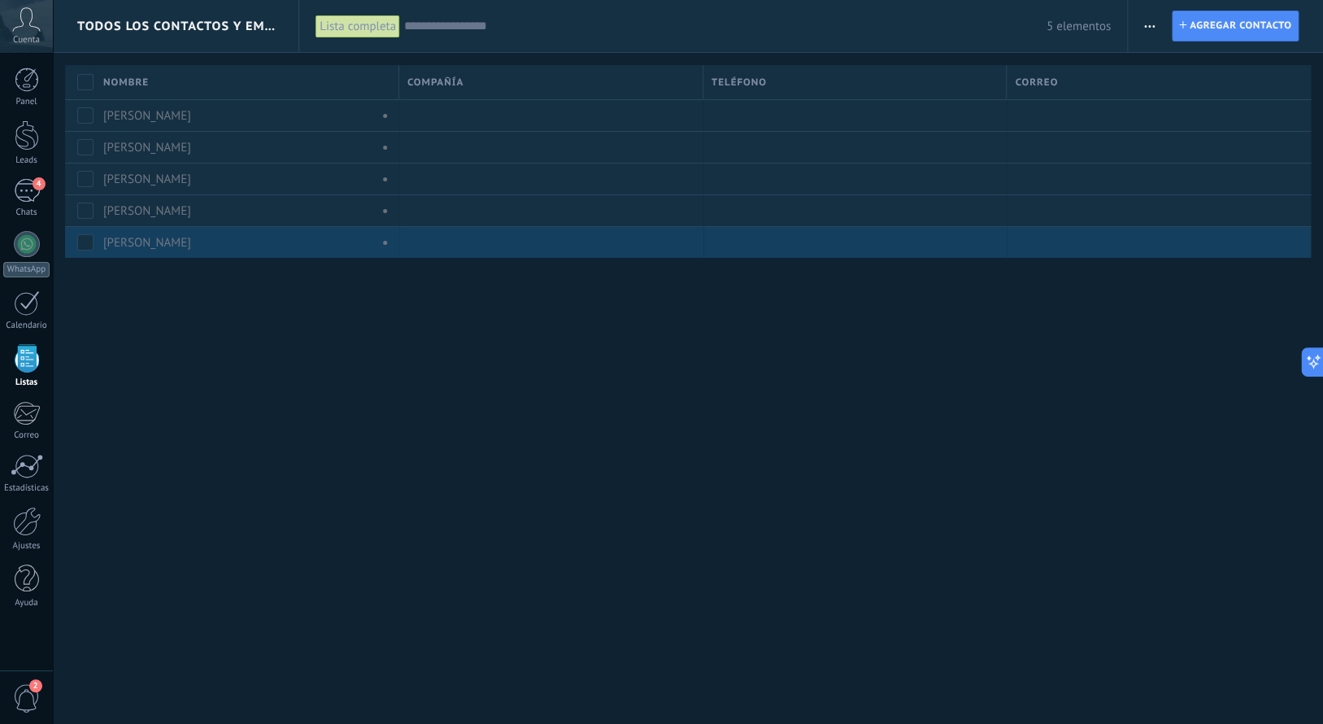
click at [438, 239] on div at bounding box center [547, 242] width 296 height 31
click at [382, 244] on span at bounding box center [381, 242] width 18 height 15
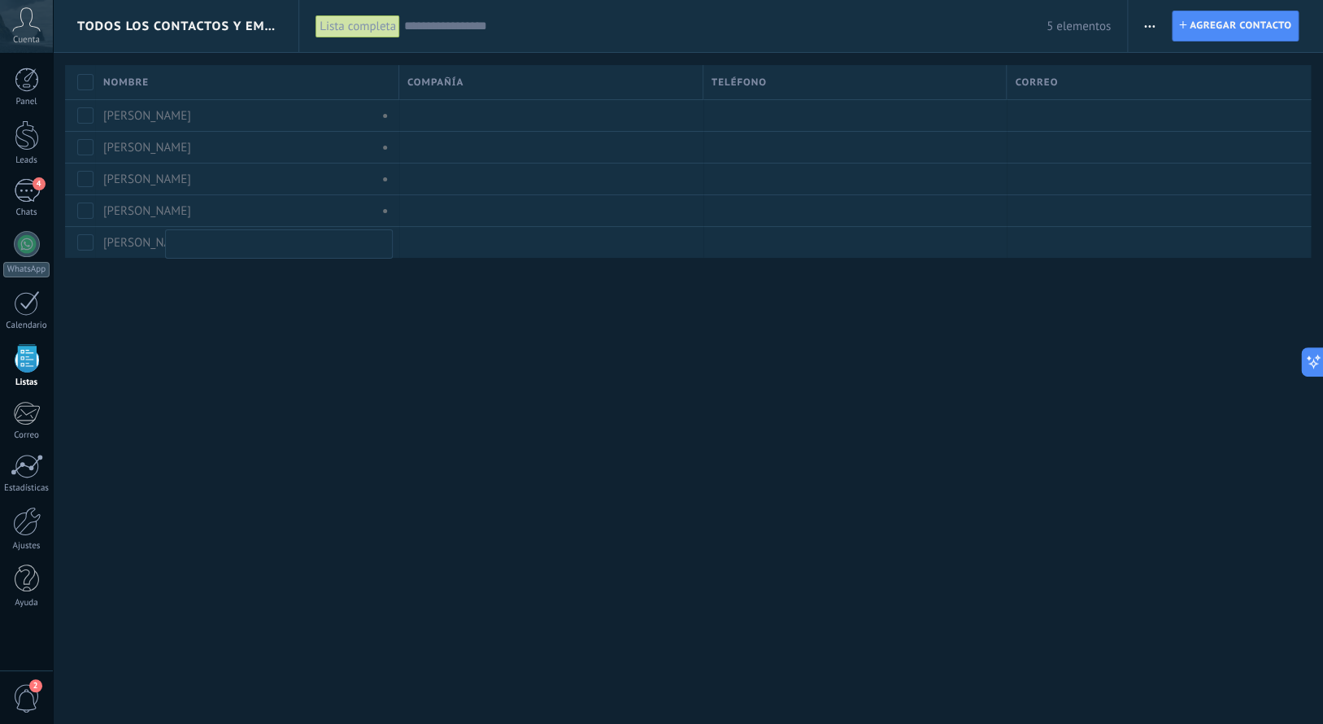
click at [191, 248] on input "text" at bounding box center [278, 244] width 203 height 15
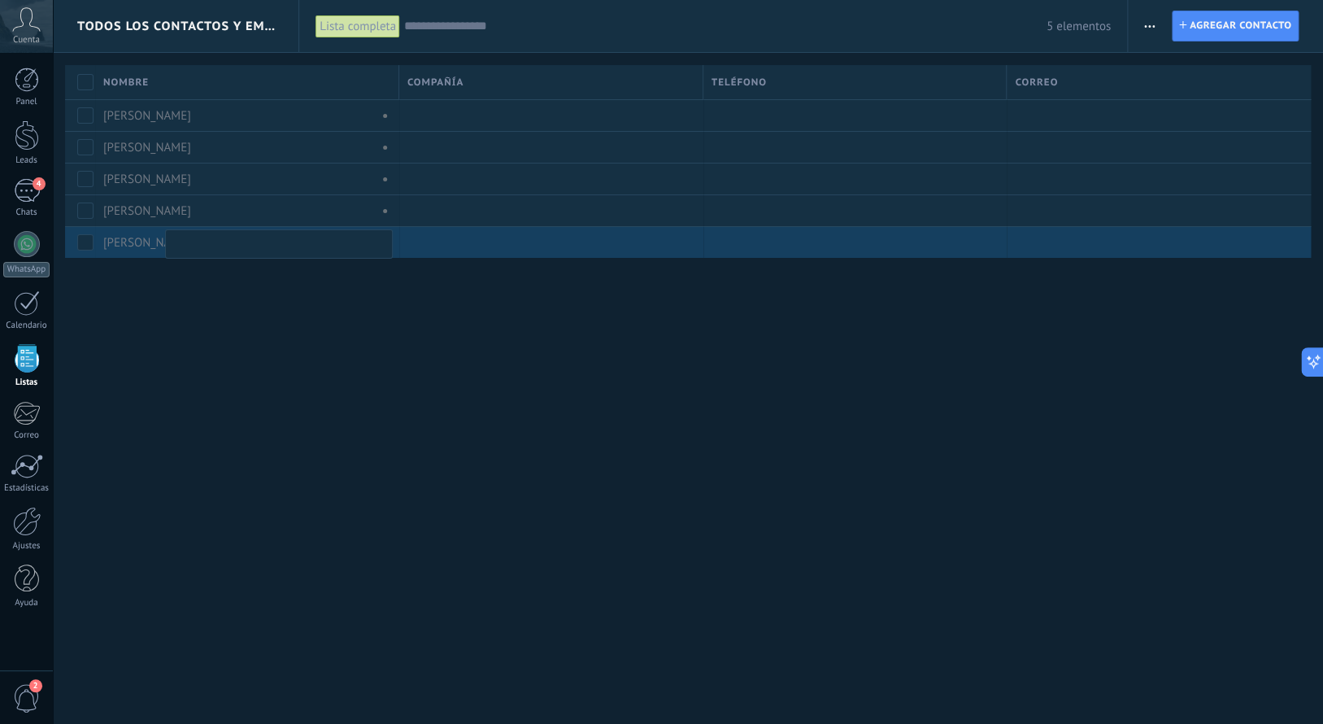
click at [139, 246] on link "[PERSON_NAME]" at bounding box center [147, 242] width 88 height 15
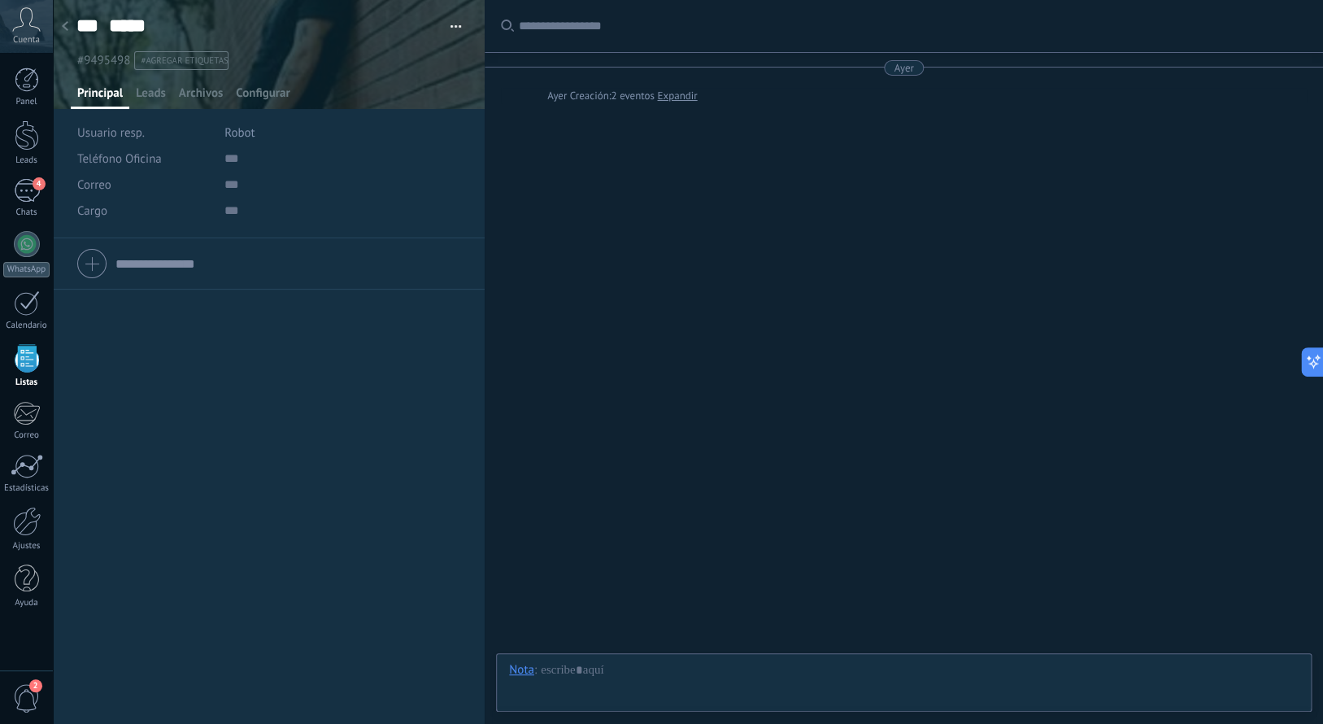
click at [67, 28] on icon at bounding box center [65, 26] width 7 height 10
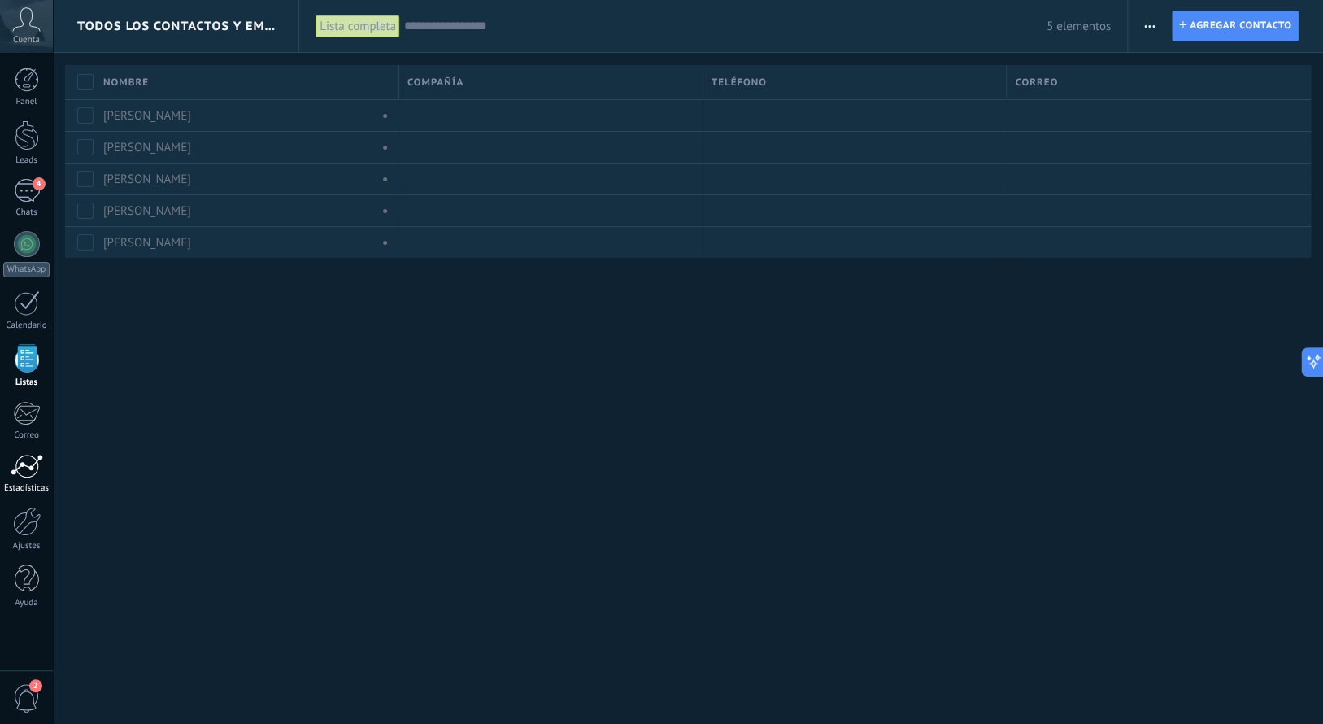
click at [29, 463] on div at bounding box center [27, 466] width 33 height 24
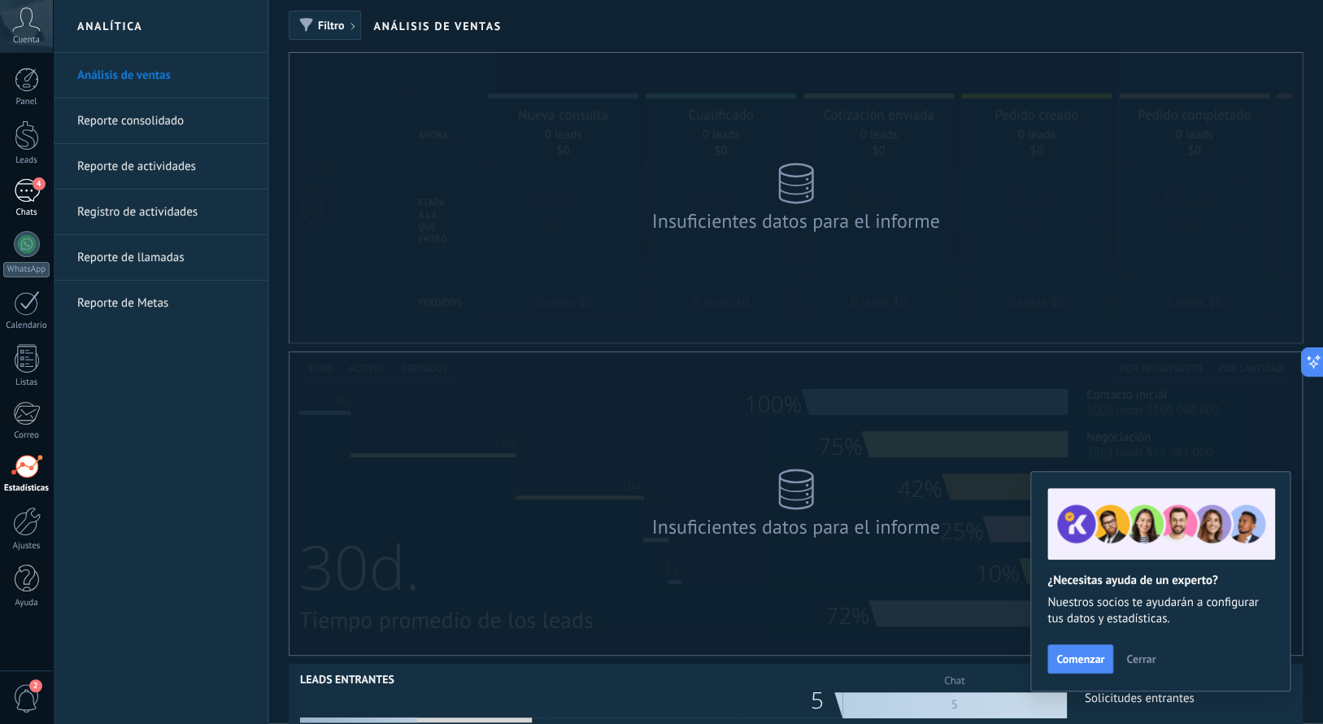
click at [37, 195] on div "4" at bounding box center [27, 191] width 26 height 24
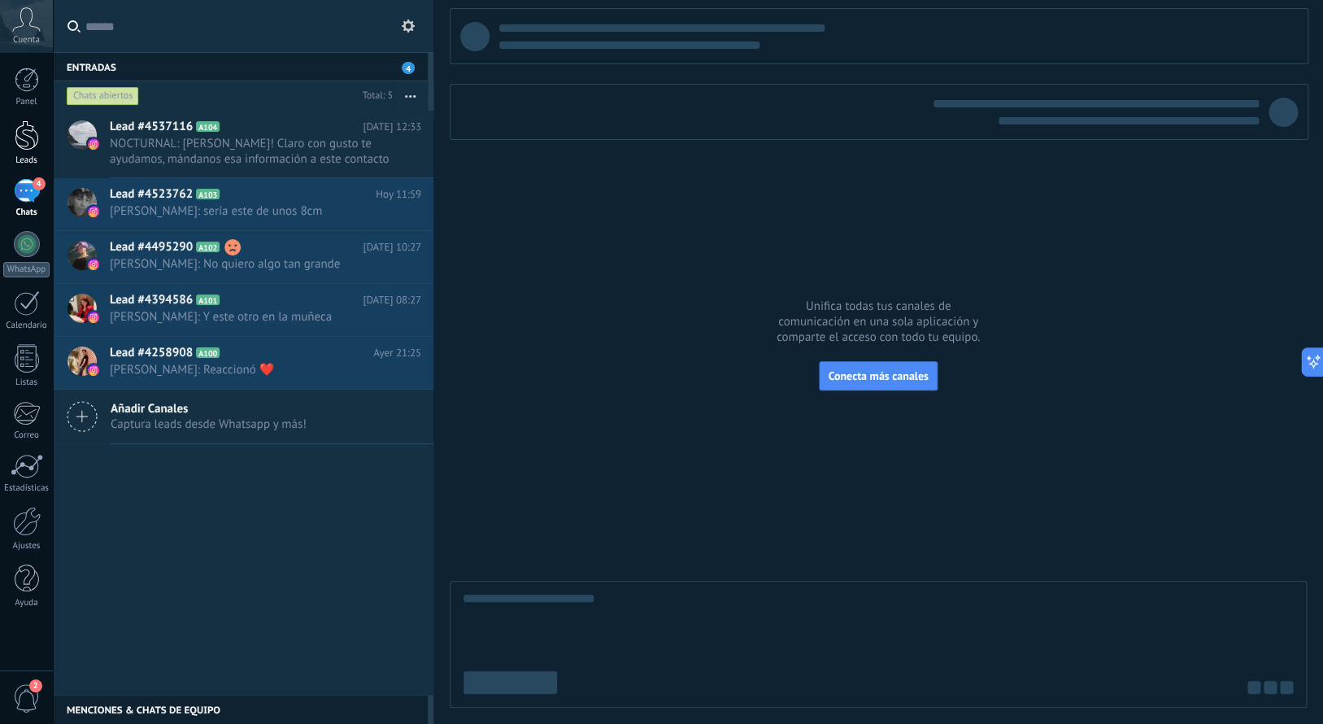
click at [23, 133] on div at bounding box center [27, 135] width 24 height 30
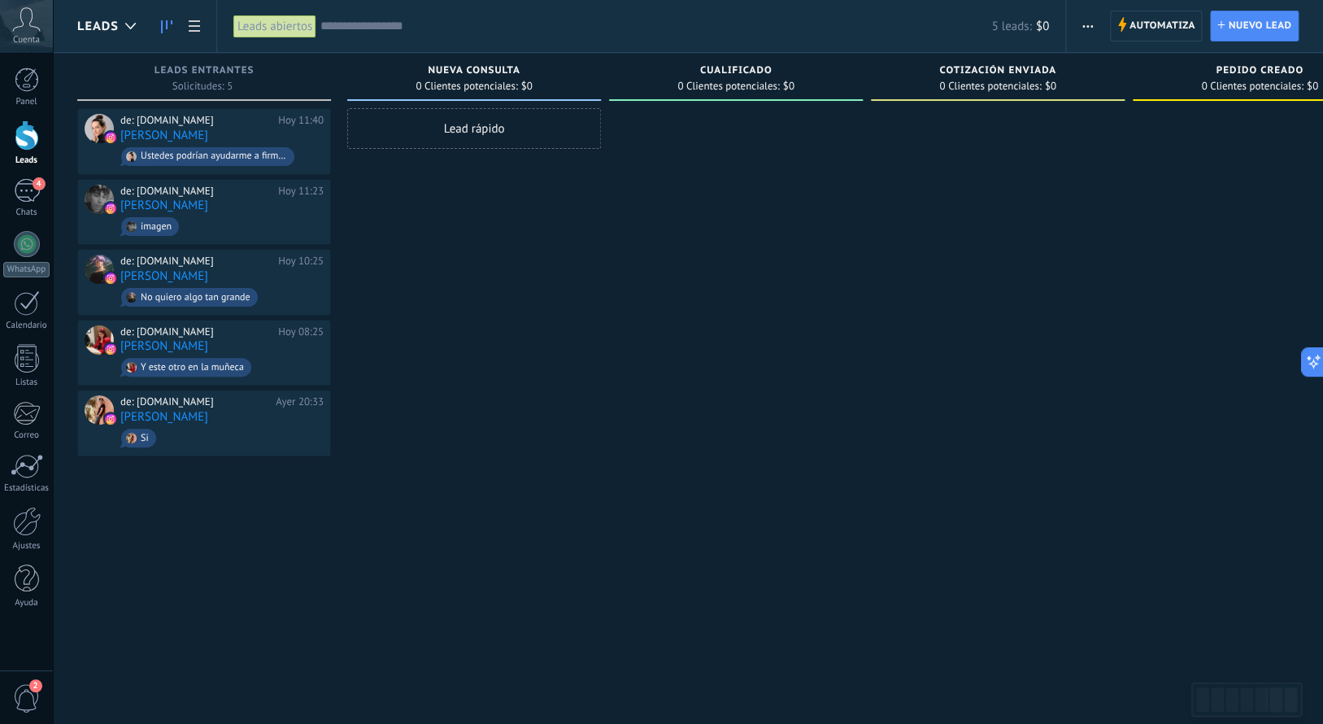
click at [281, 35] on div "Leads abiertos" at bounding box center [274, 27] width 83 height 24
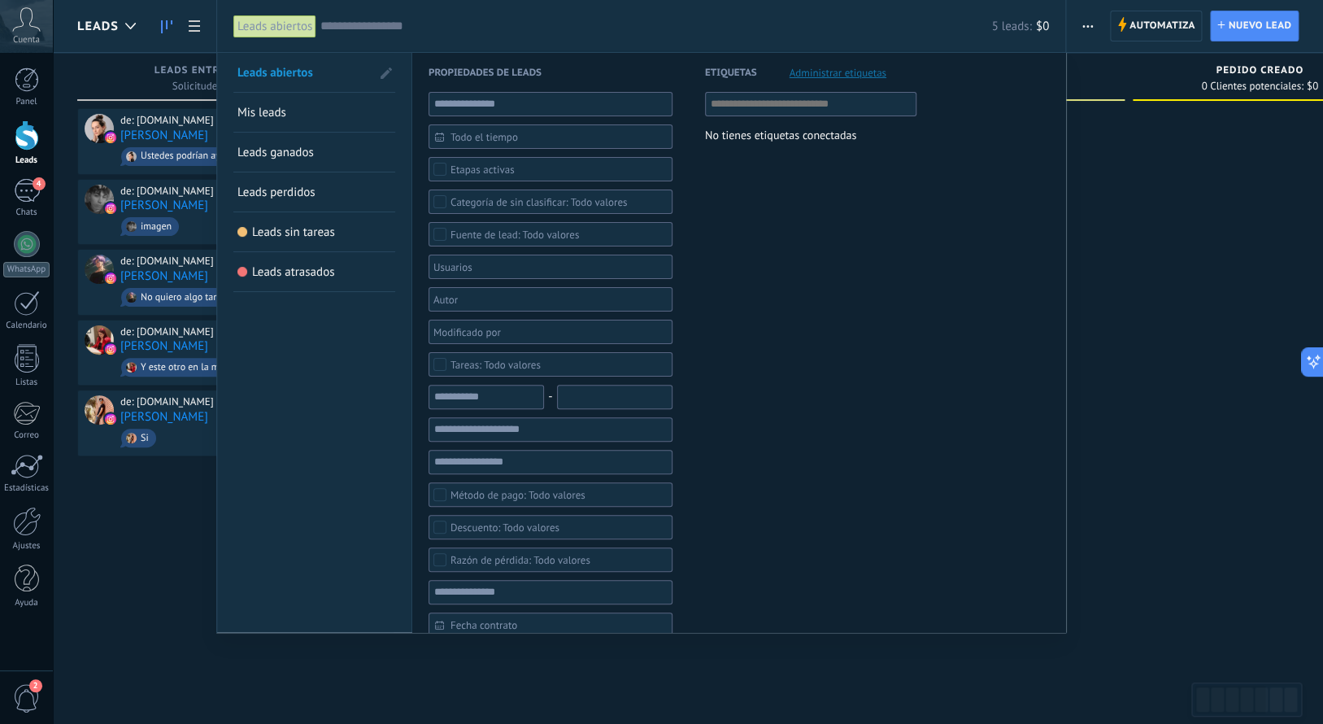
click at [255, 110] on span "Mis leads" at bounding box center [261, 112] width 49 height 15
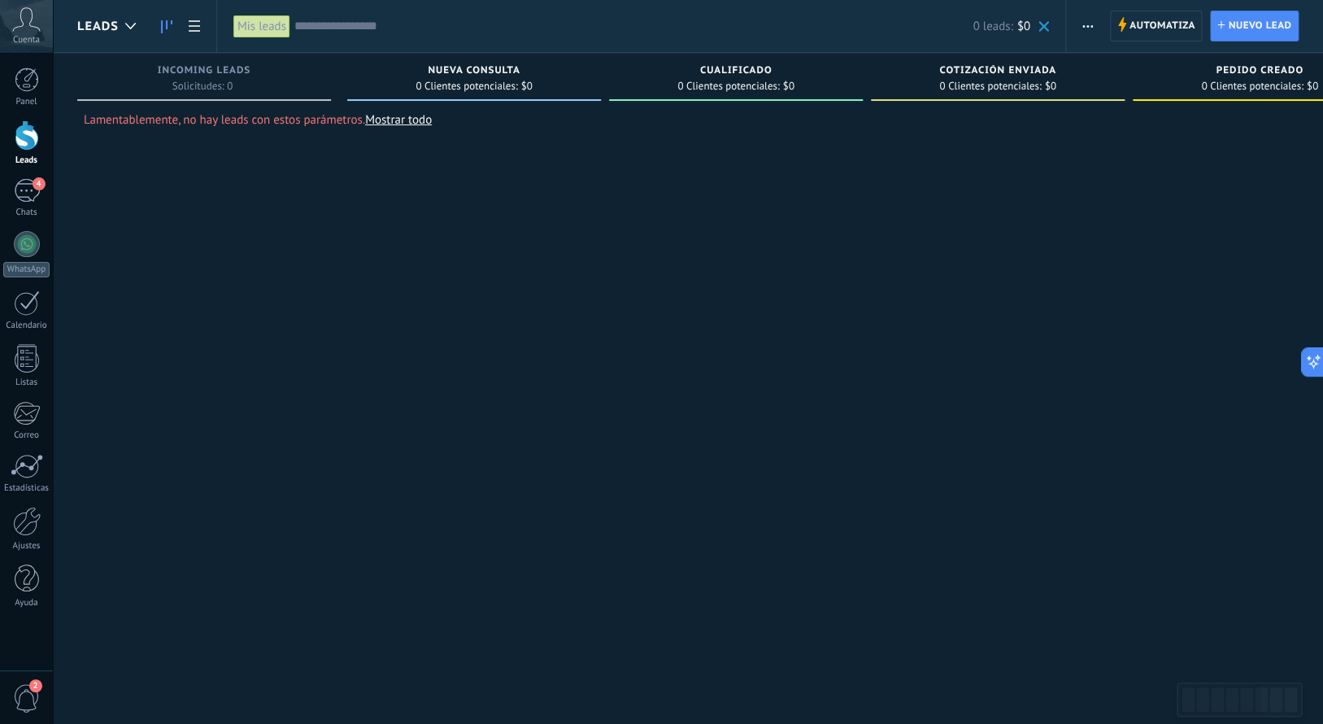
click at [260, 26] on div "Mis leads" at bounding box center [261, 27] width 57 height 24
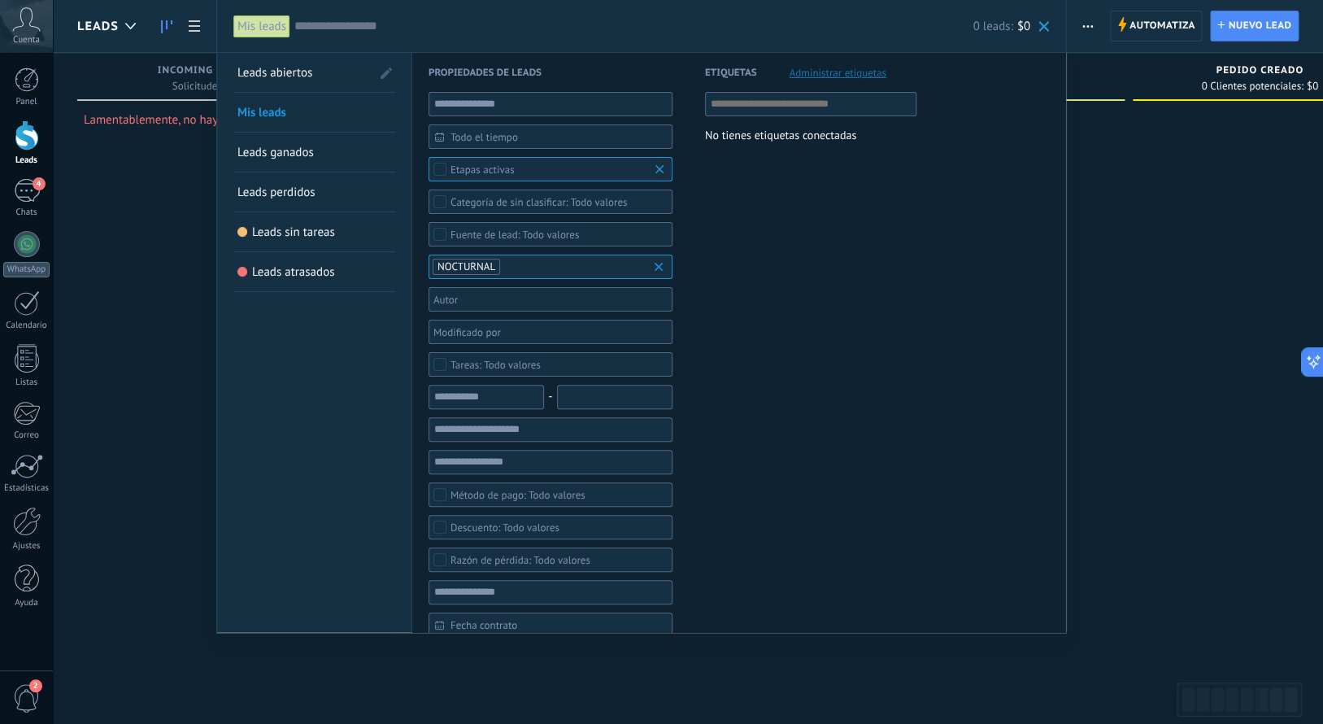
click at [275, 159] on span "Leads ganados" at bounding box center [275, 152] width 76 height 15
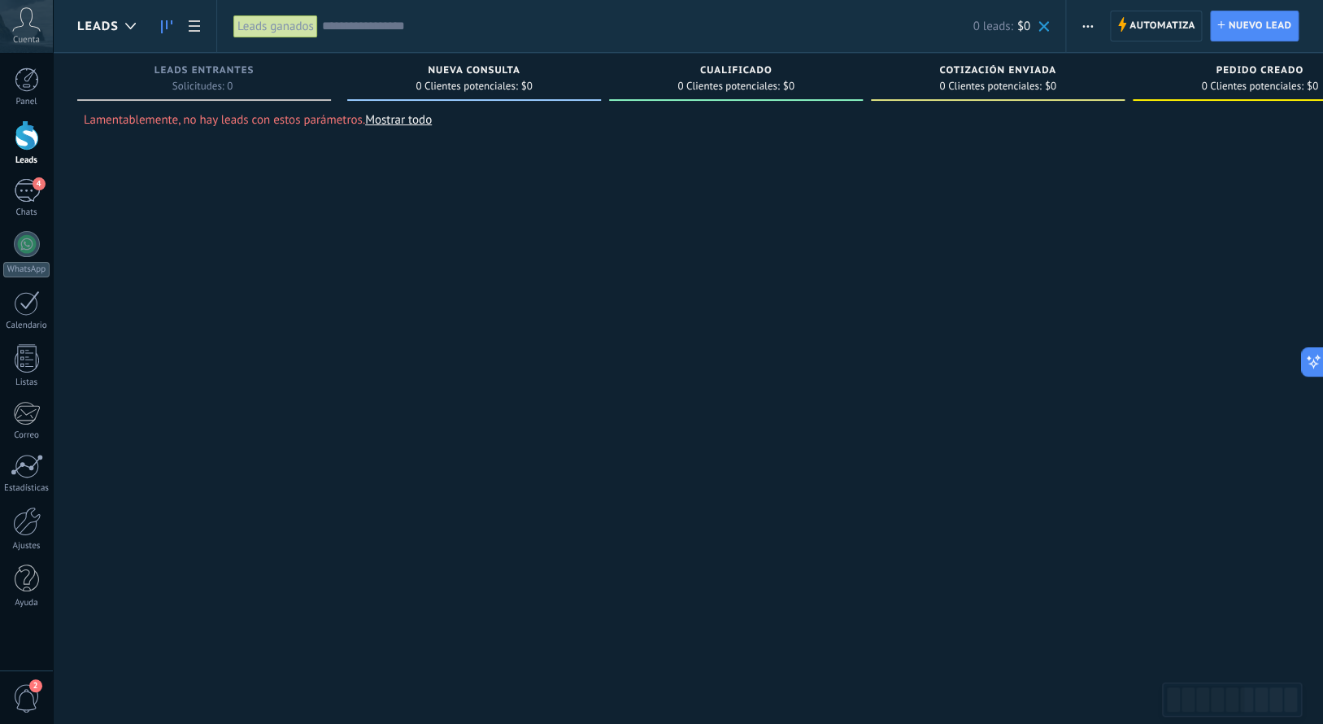
click at [267, 27] on div "Leads ganados" at bounding box center [275, 27] width 85 height 24
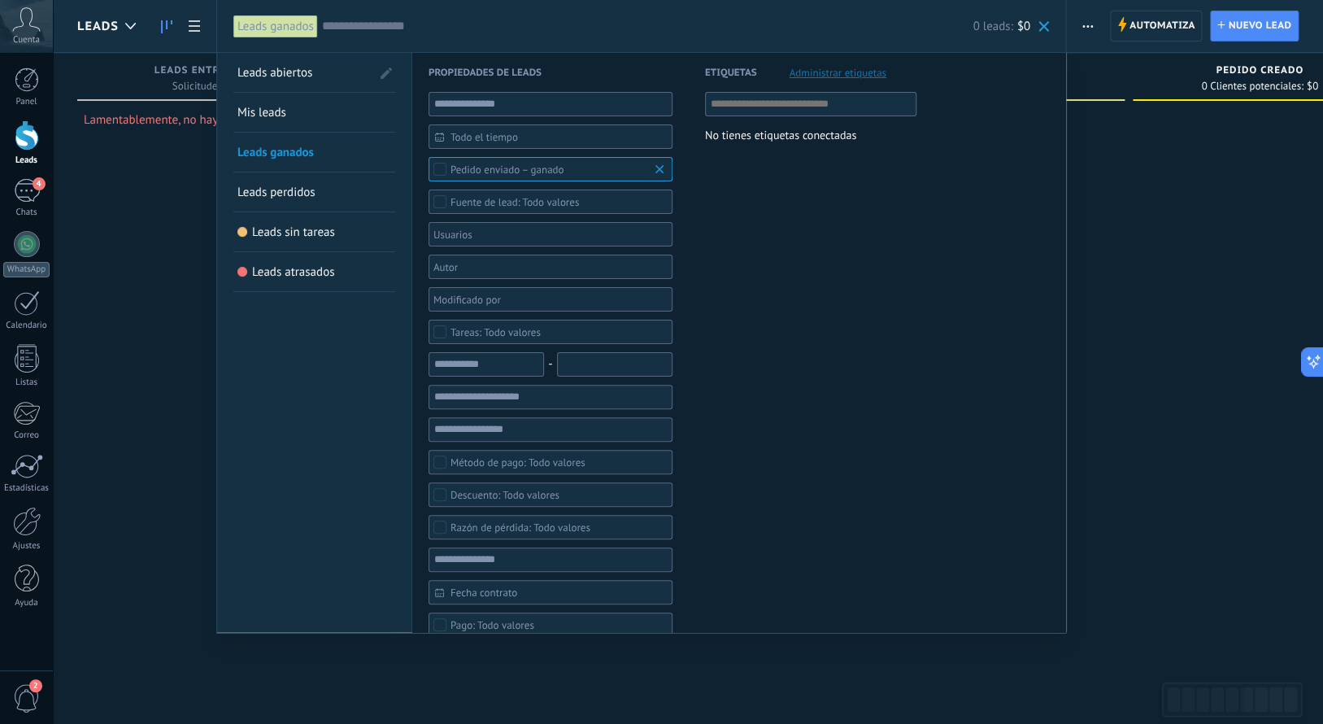
click at [268, 72] on span "Leads abiertos" at bounding box center [274, 72] width 75 height 15
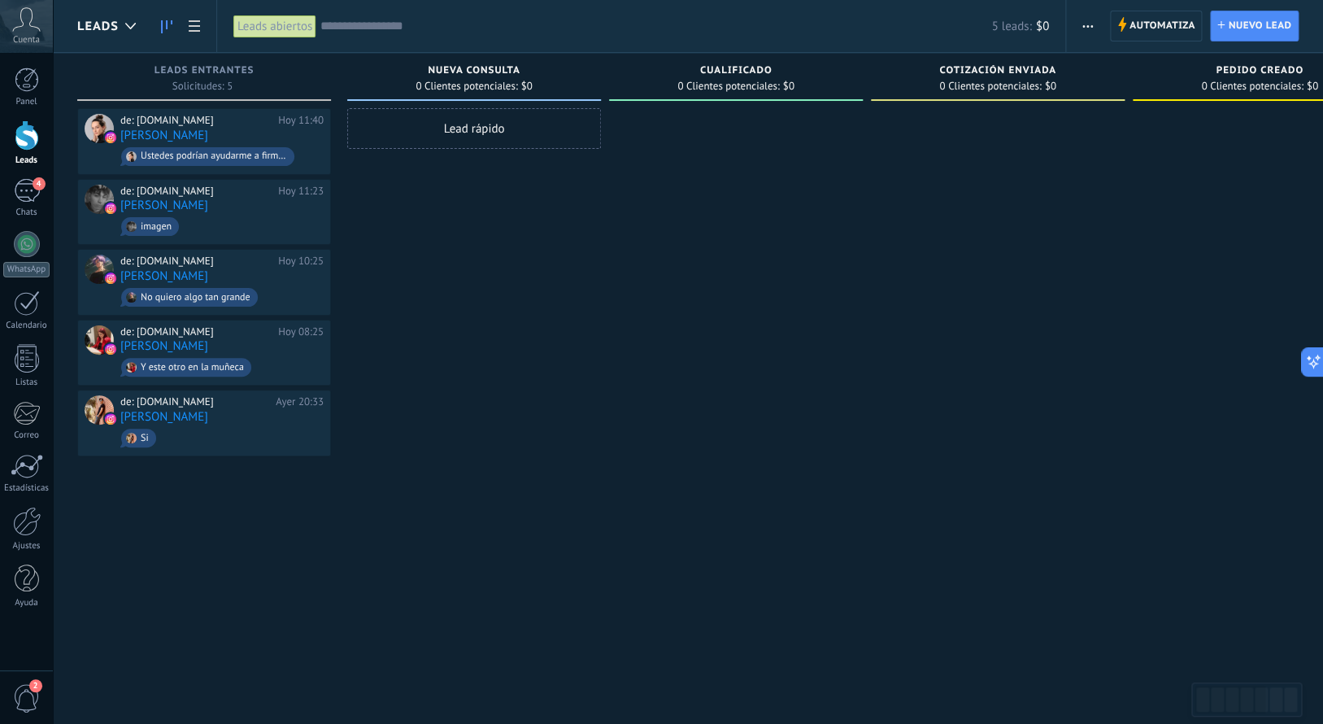
click at [259, 33] on div "Leads abiertos" at bounding box center [274, 27] width 83 height 24
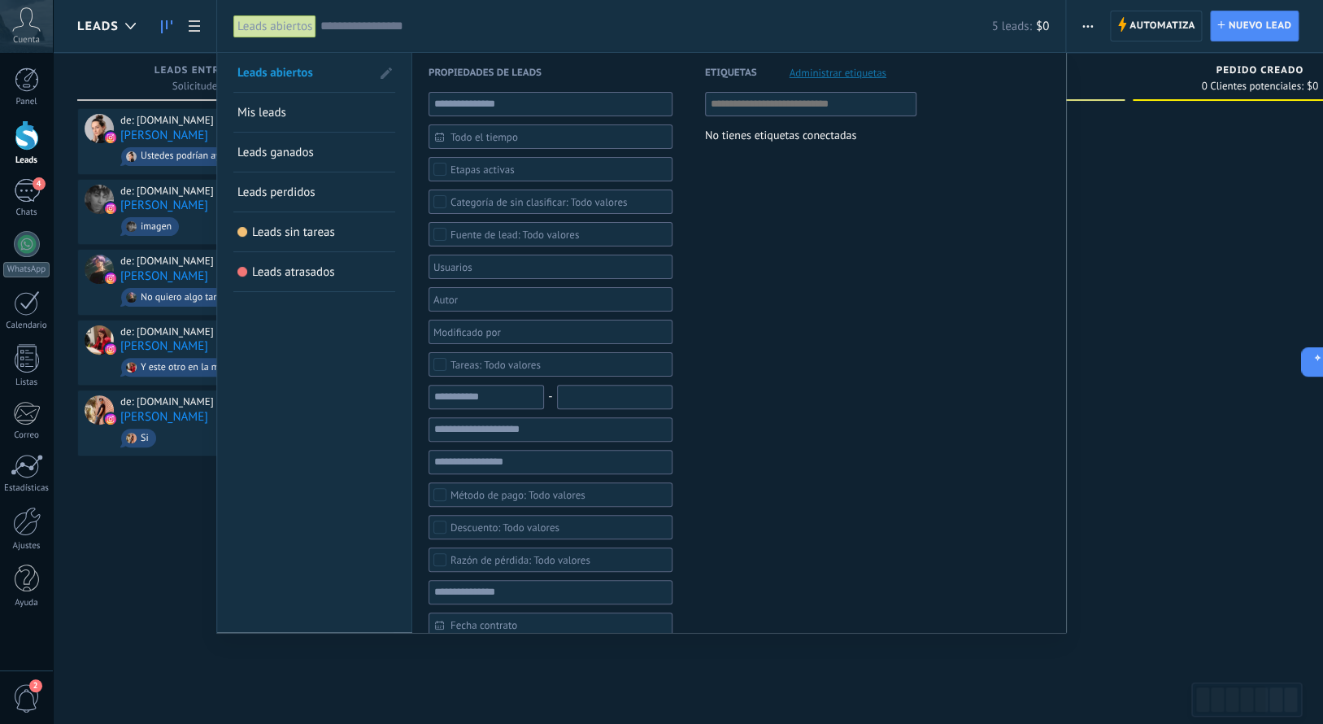
click at [276, 231] on span "Leads sin tareas" at bounding box center [293, 231] width 83 height 15
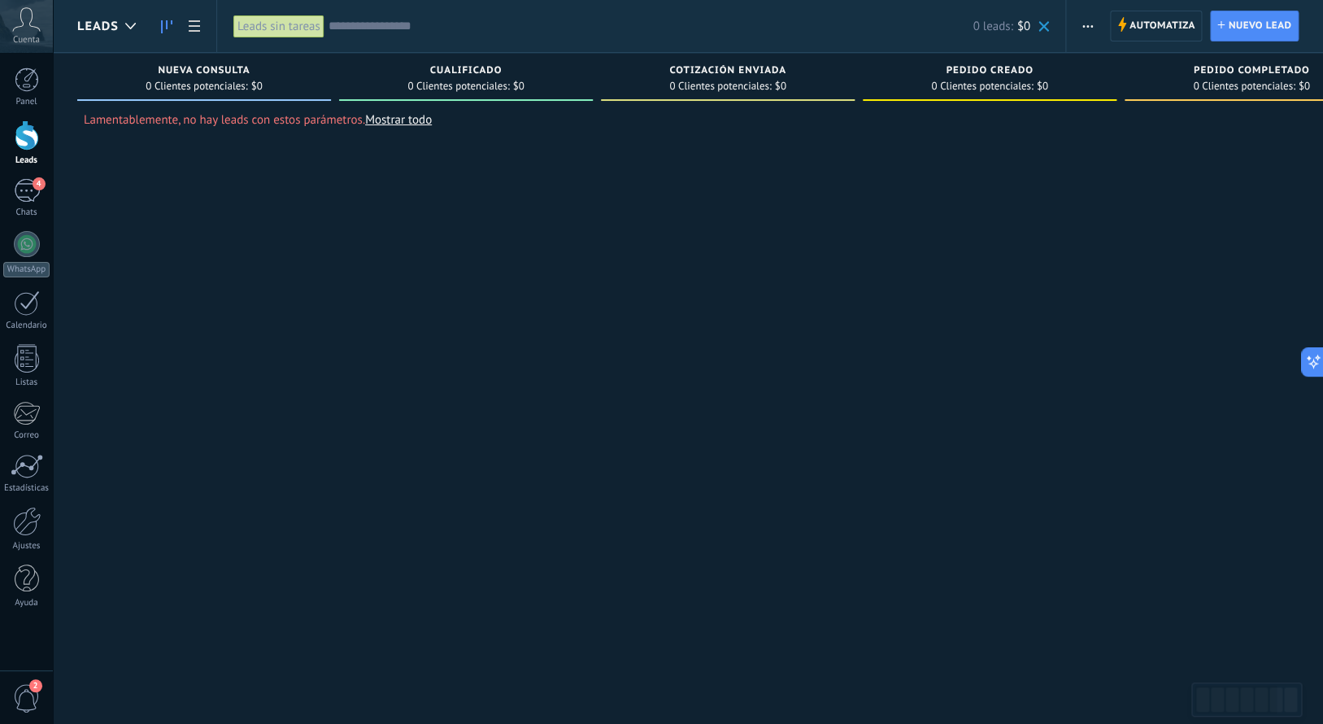
click at [253, 30] on div "Leads sin tareas" at bounding box center [278, 27] width 91 height 24
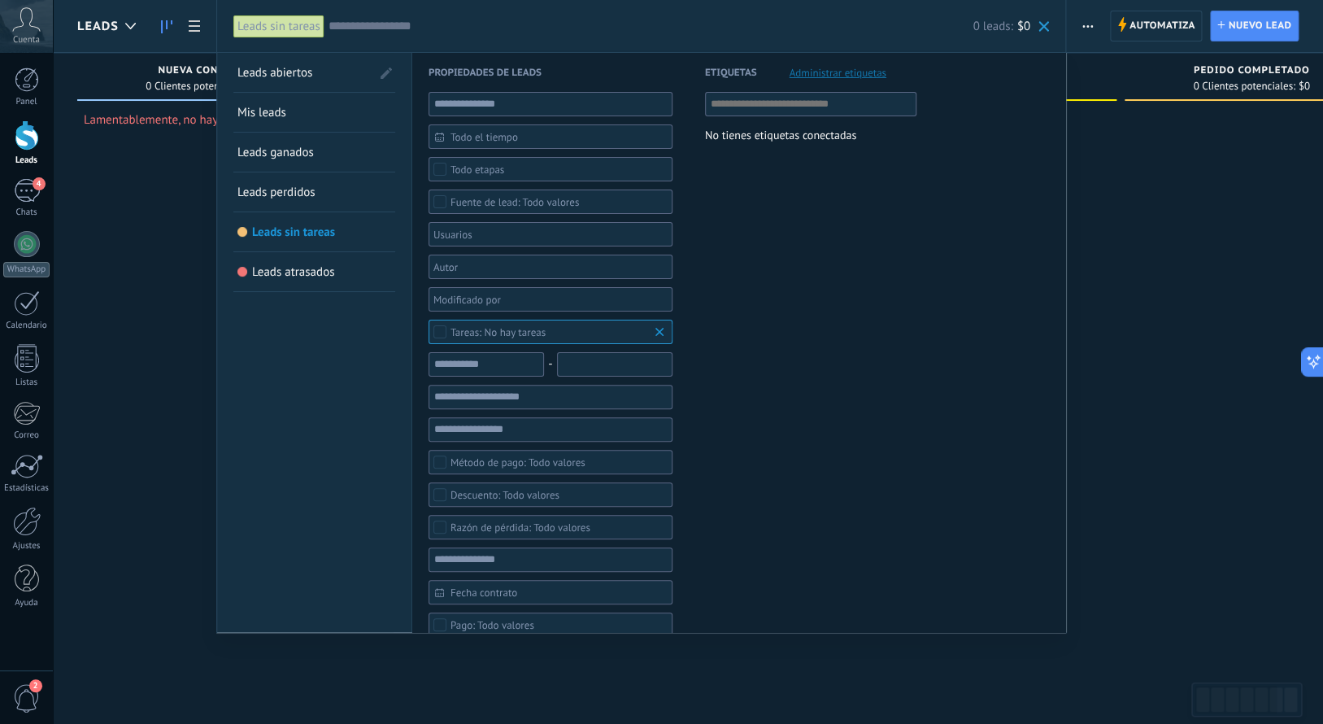
click at [276, 72] on span "Leads abiertos" at bounding box center [274, 72] width 75 height 15
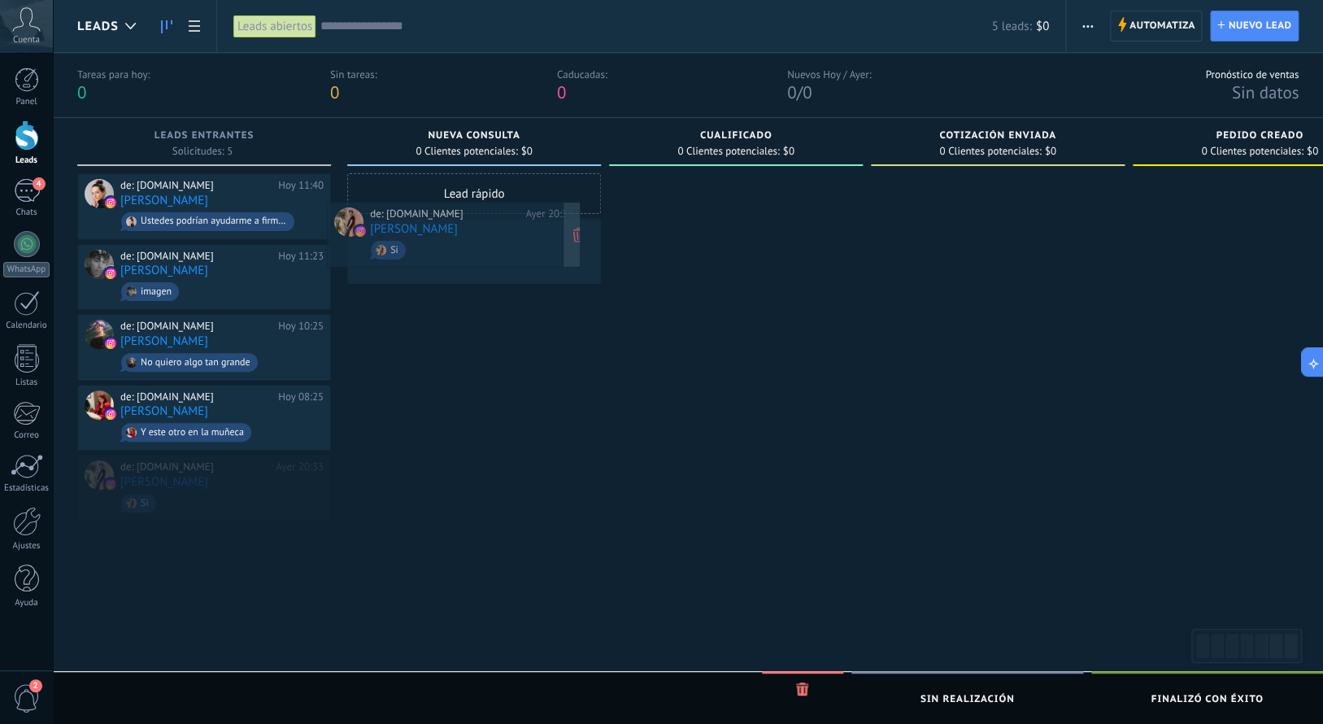
drag, startPoint x: 207, startPoint y: 490, endPoint x: 450, endPoint y: 250, distance: 341.5
click at [450, 250] on div "Leads Leads abiertos Aplicar 5 leads: $0 Leads abiertos Mis leads Leads ganados…" at bounding box center [688, 402] width 1270 height 804
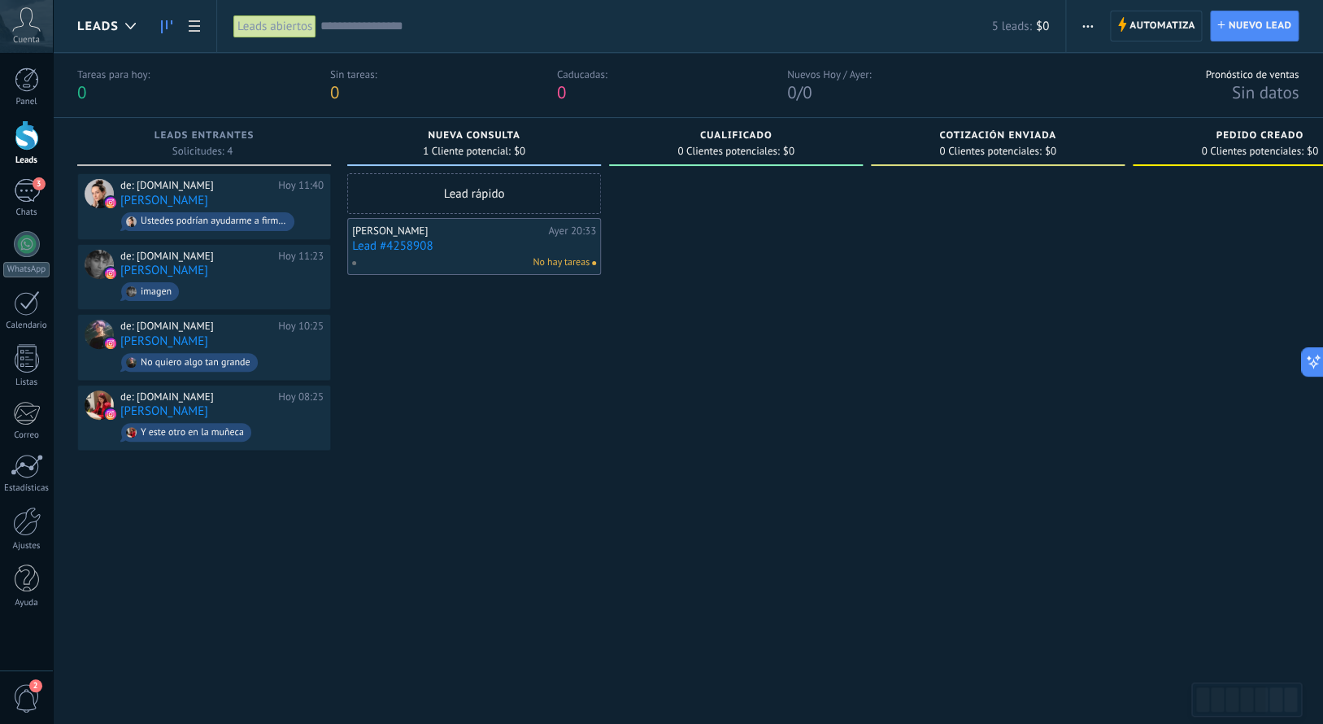
click at [459, 259] on div "No hay tareas" at bounding box center [470, 262] width 238 height 15
